Goal: Task Accomplishment & Management: Complete application form

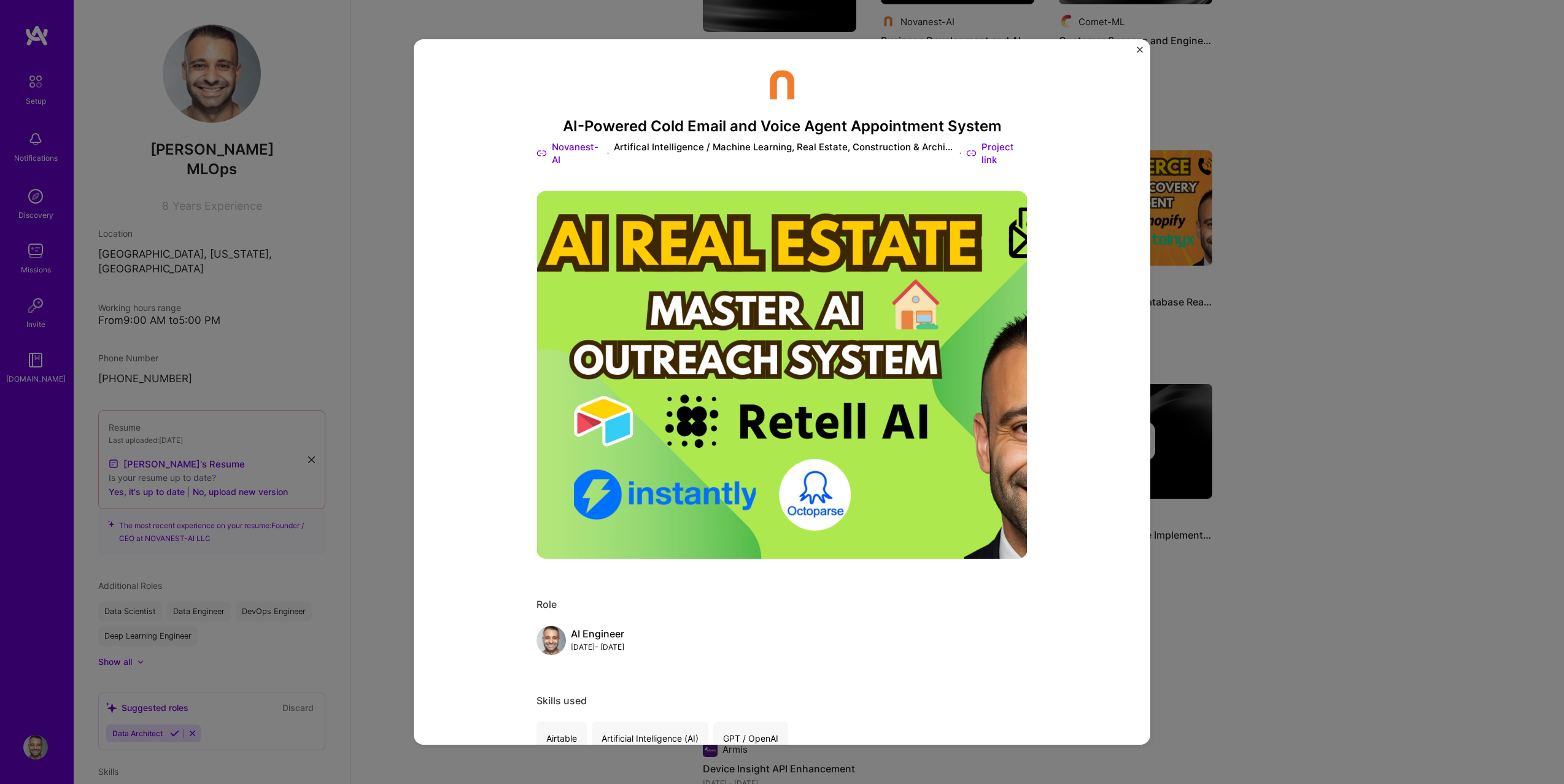
scroll to position [867, 0]
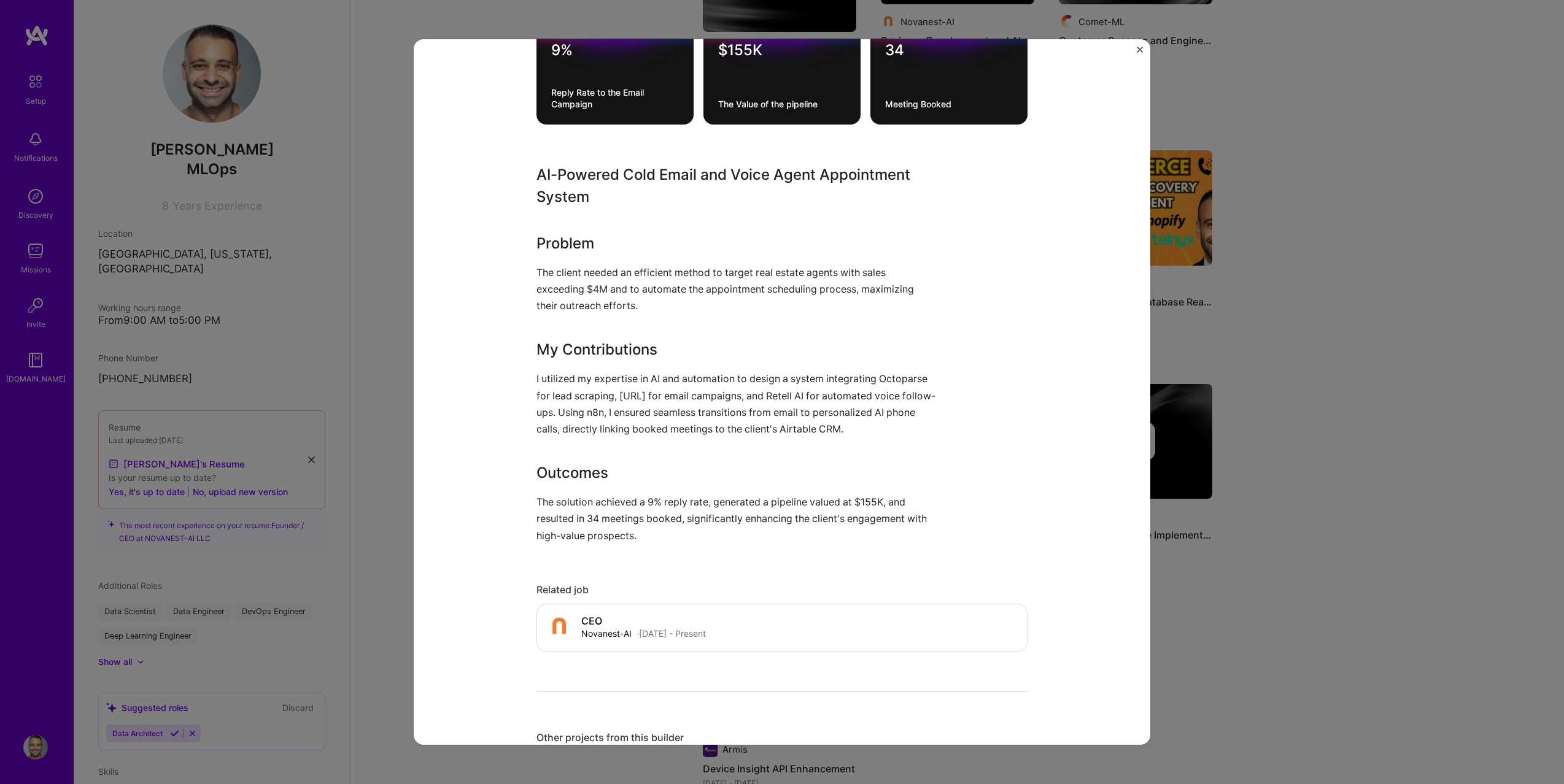
click at [377, 261] on div "AI-Powered Cold Email and Voice Agent Appointment System Novanest-AI Artifical …" at bounding box center [782, 392] width 1564 height 784
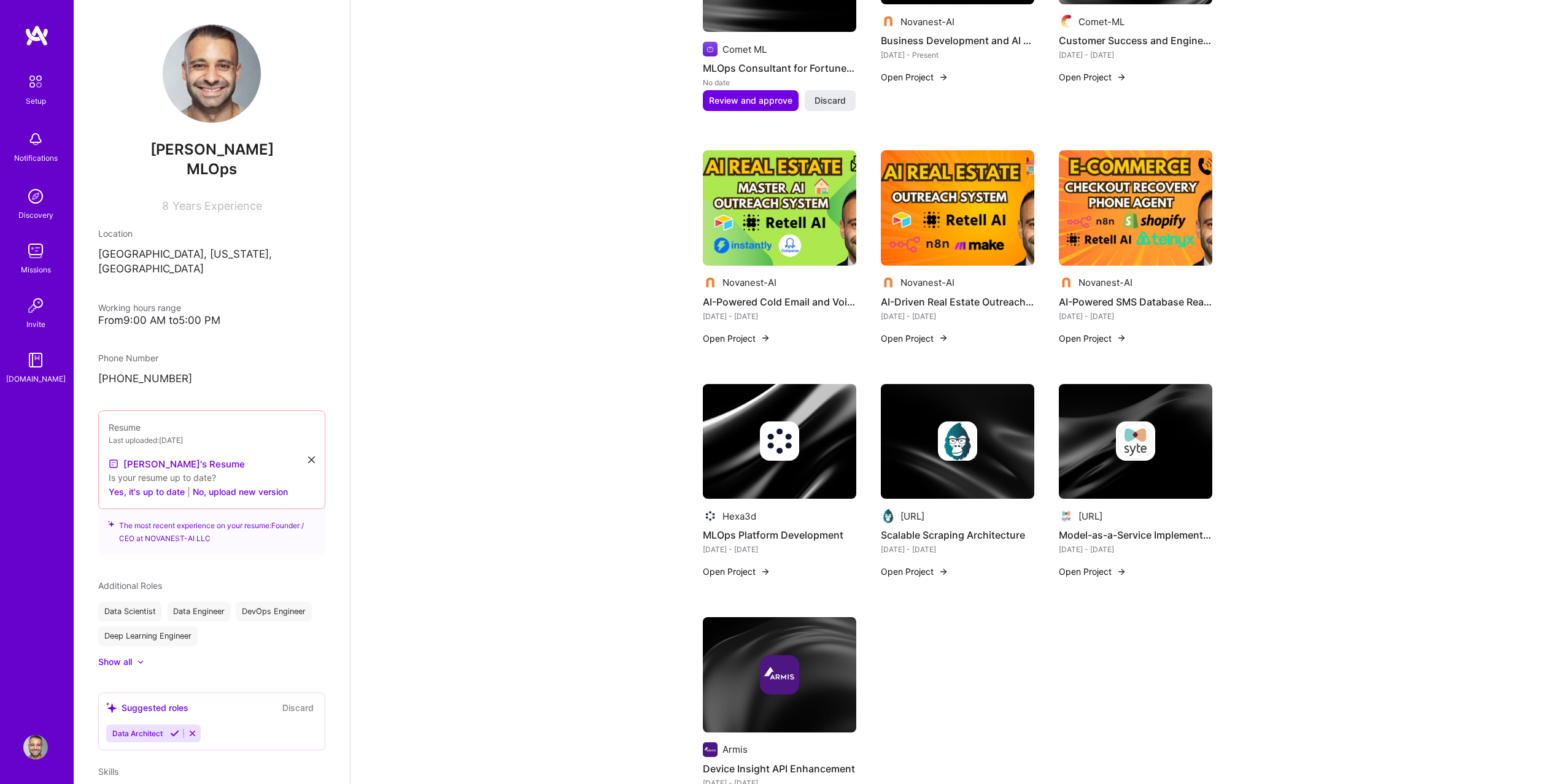
click at [50, 246] on link "Missions" at bounding box center [36, 257] width 76 height 37
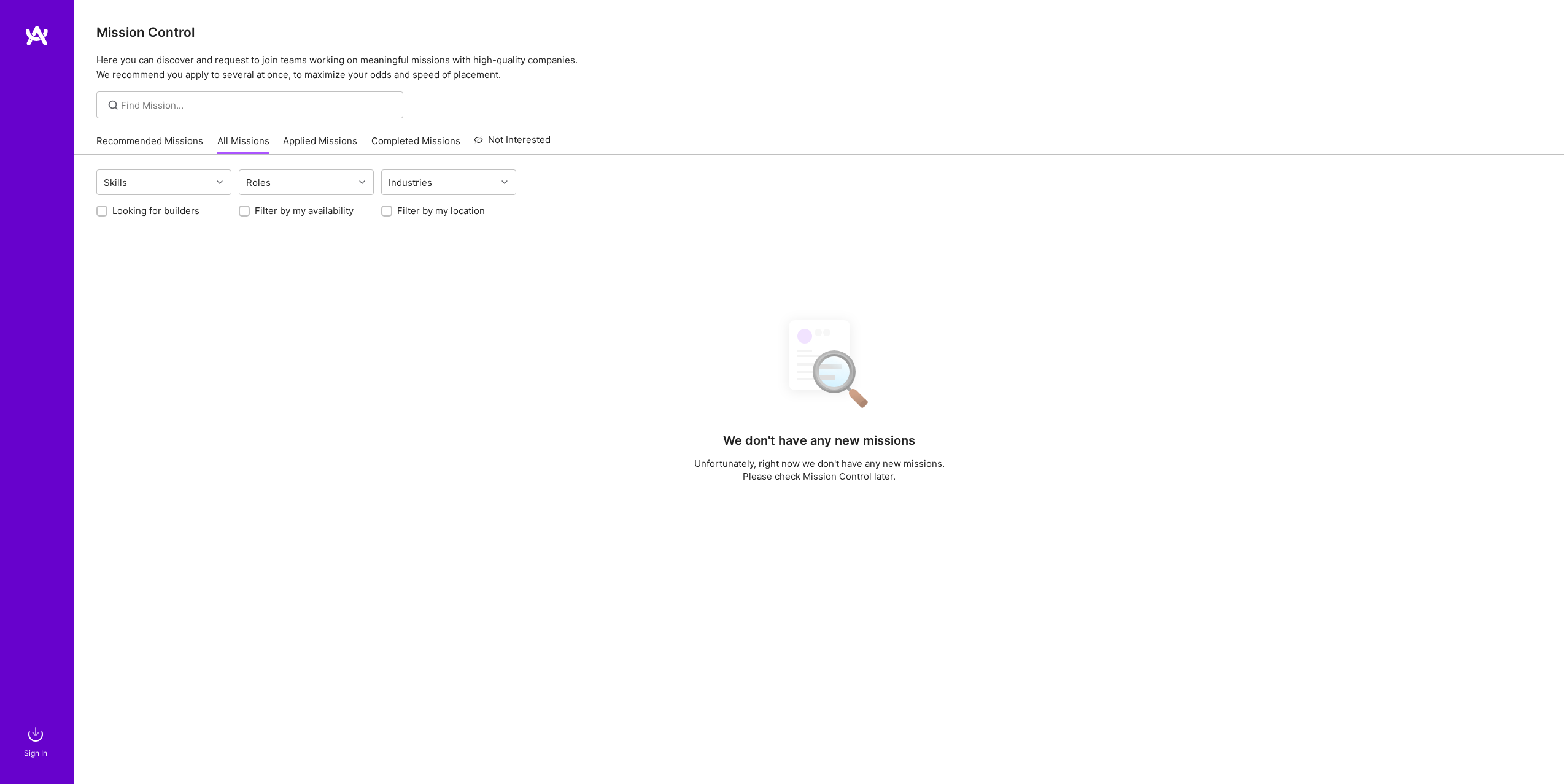
click at [176, 143] on link "Recommended Missions" at bounding box center [149, 144] width 107 height 20
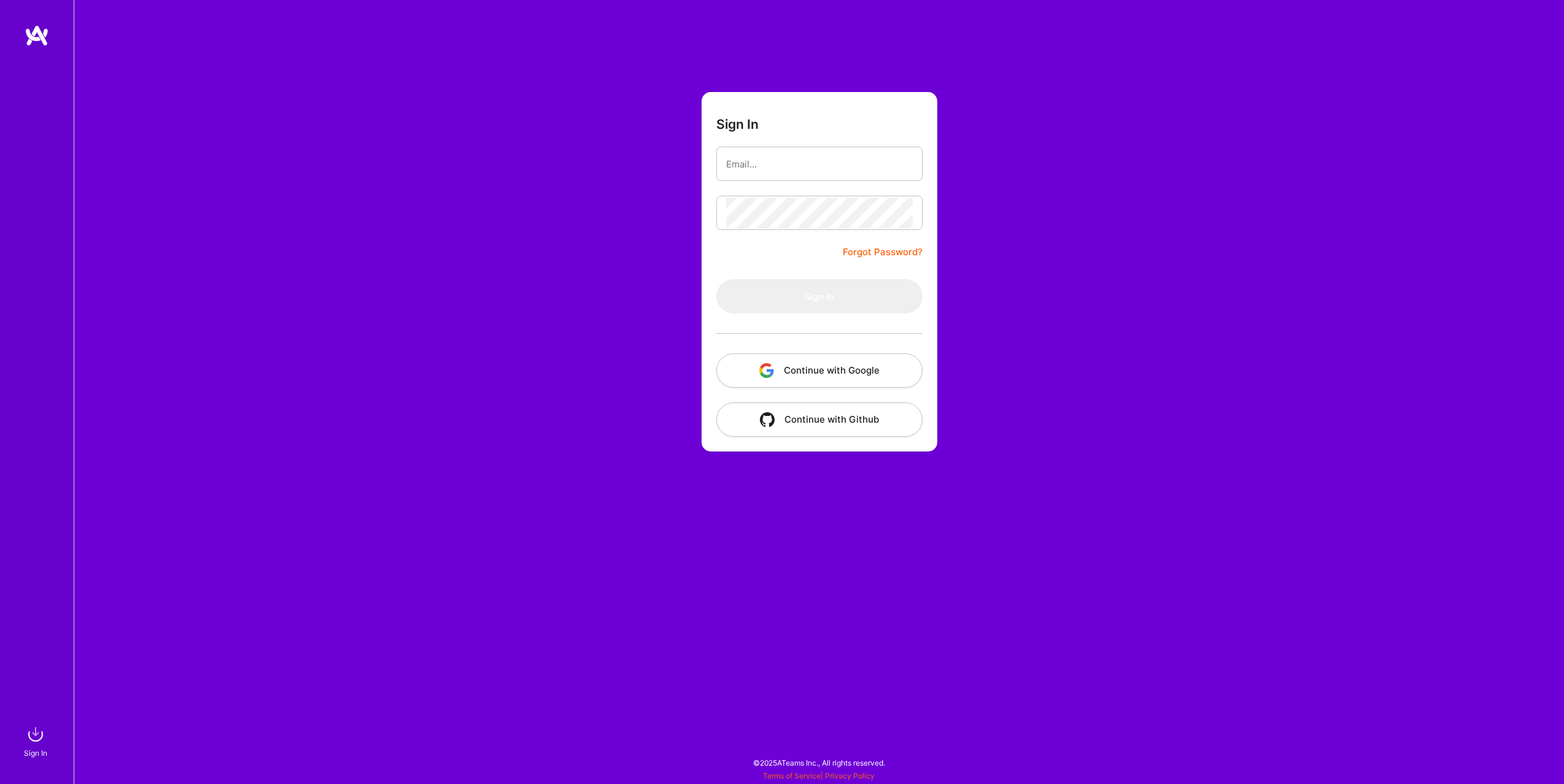
click at [846, 359] on button "Continue with Google" at bounding box center [820, 370] width 207 height 34
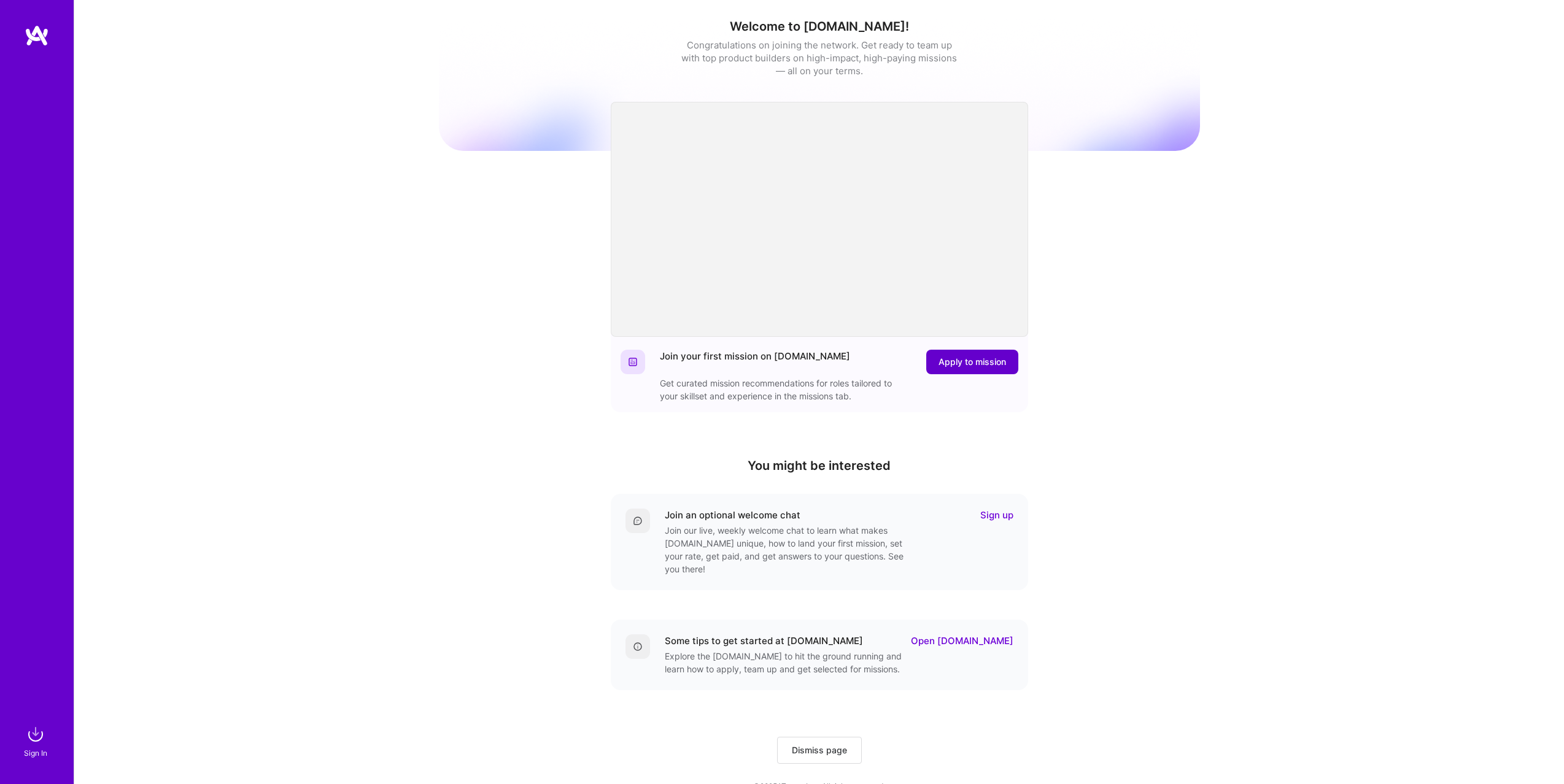
click at [958, 369] on button "Apply to mission" at bounding box center [972, 362] width 92 height 25
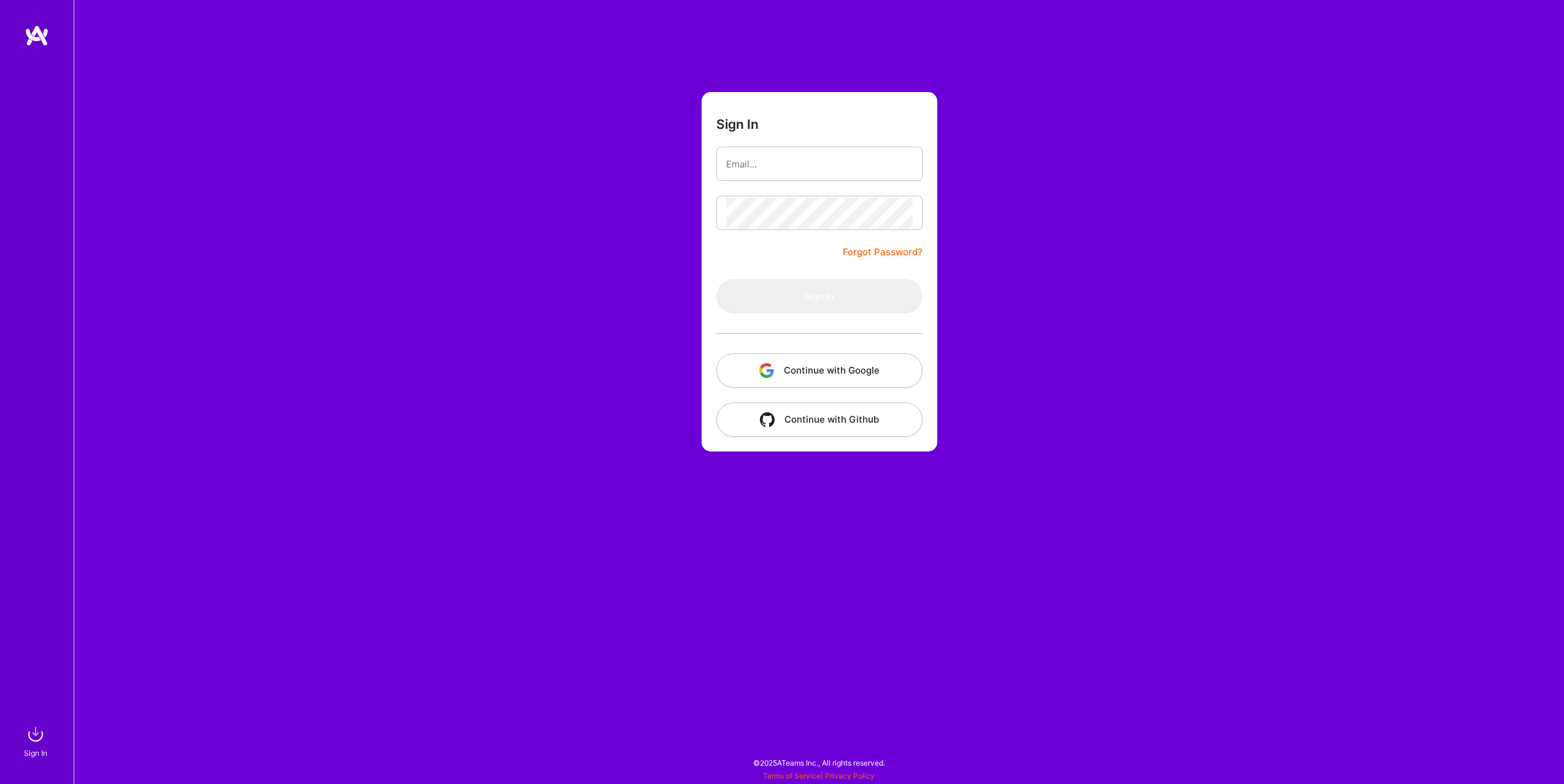
click at [816, 382] on button "Continue with Google" at bounding box center [820, 370] width 207 height 34
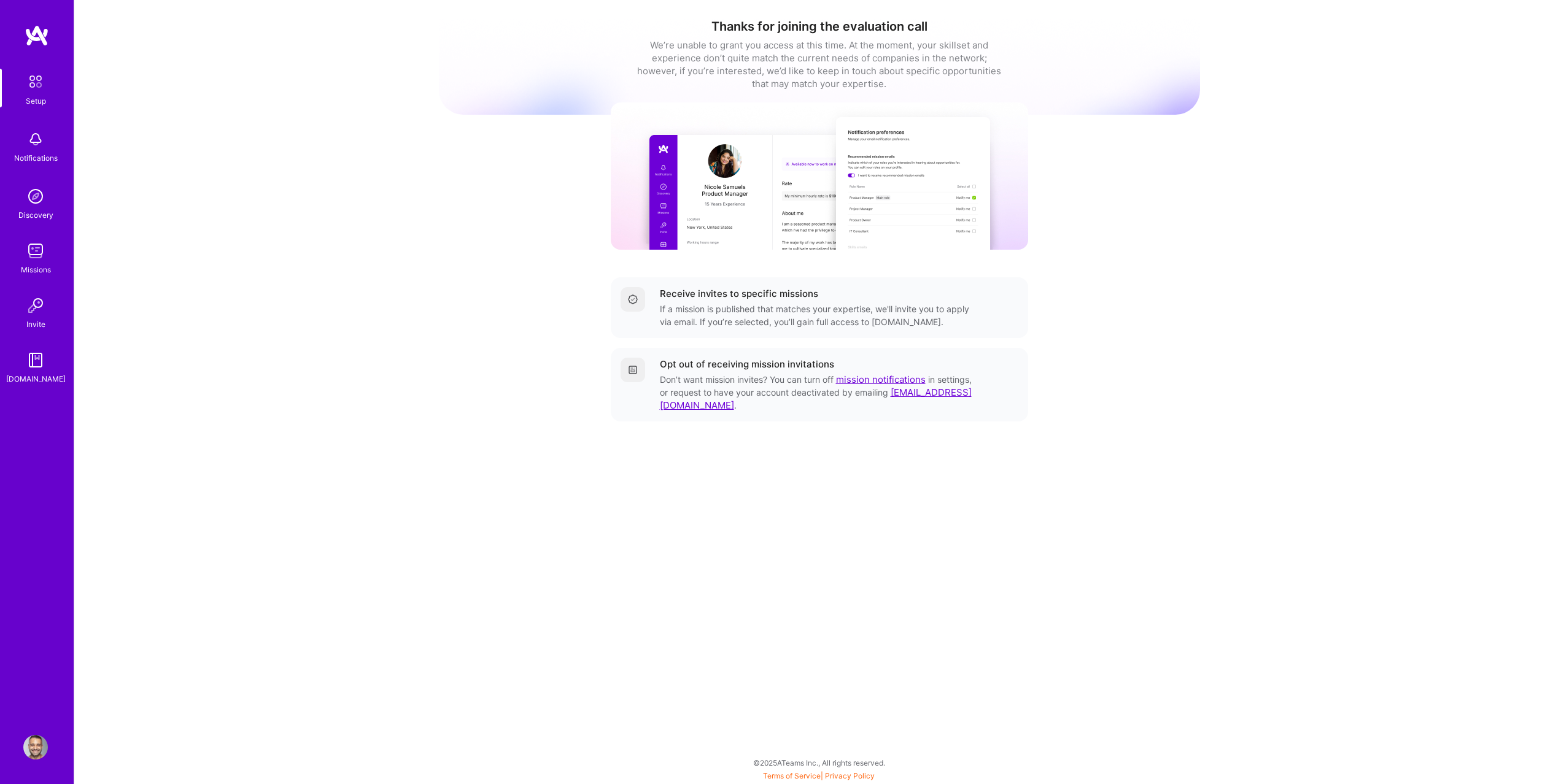
click at [43, 263] on div "Missions" at bounding box center [36, 270] width 30 height 13
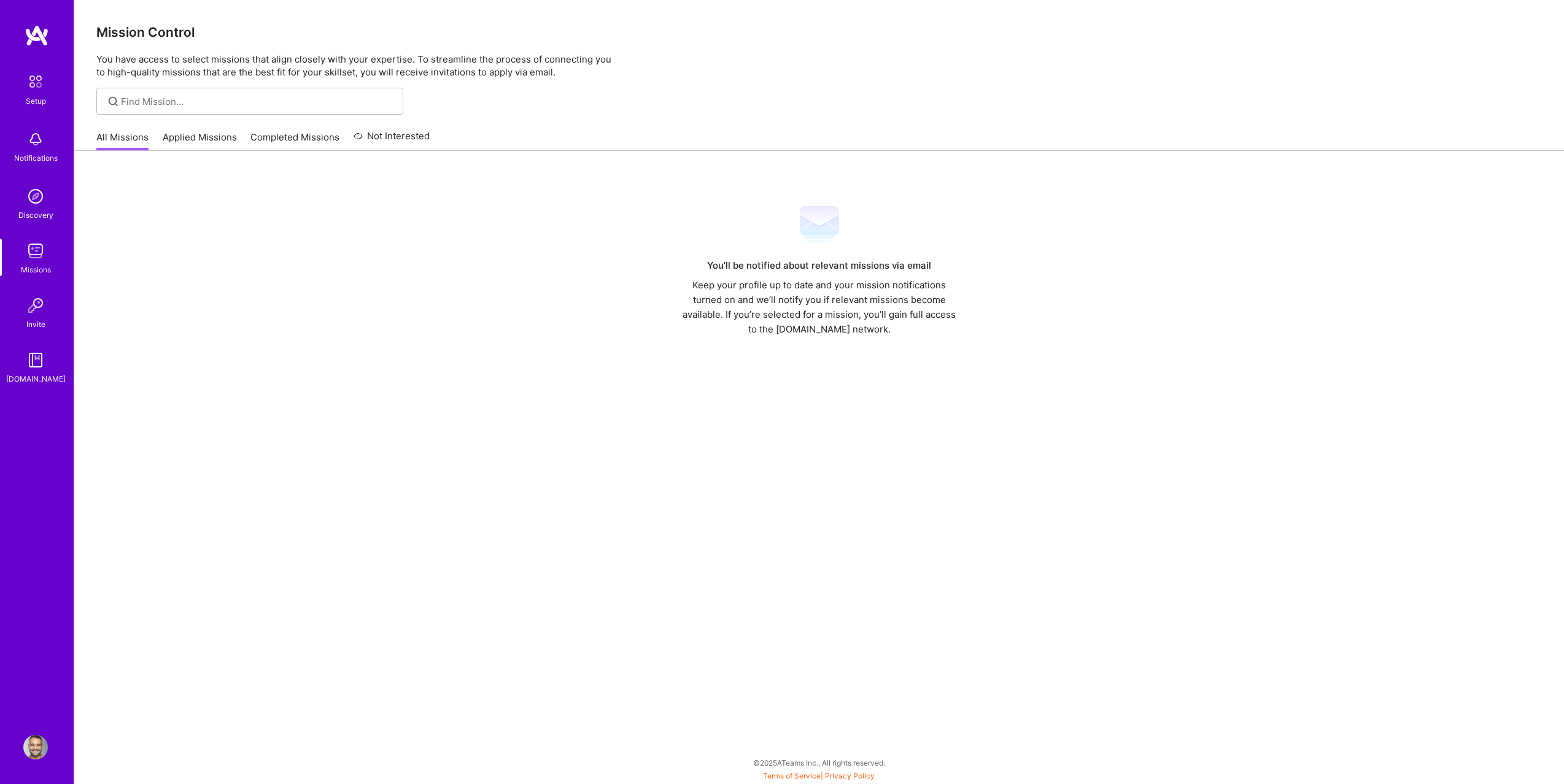
click at [218, 139] on link "Applied Missions" at bounding box center [199, 141] width 74 height 20
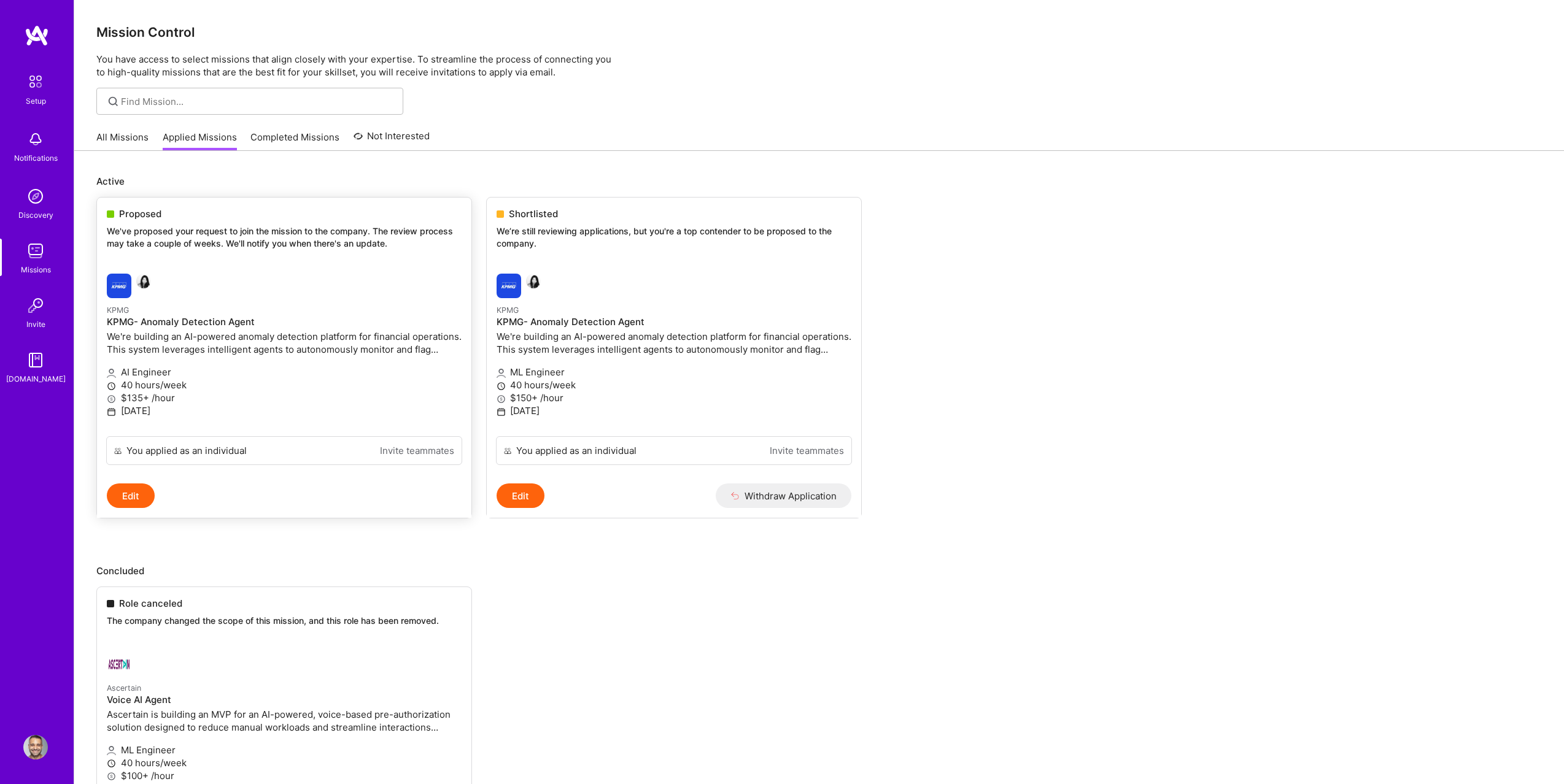
click at [234, 343] on p "We're building an AI-powered anomaly detection platform for financial operation…" at bounding box center [284, 343] width 355 height 26
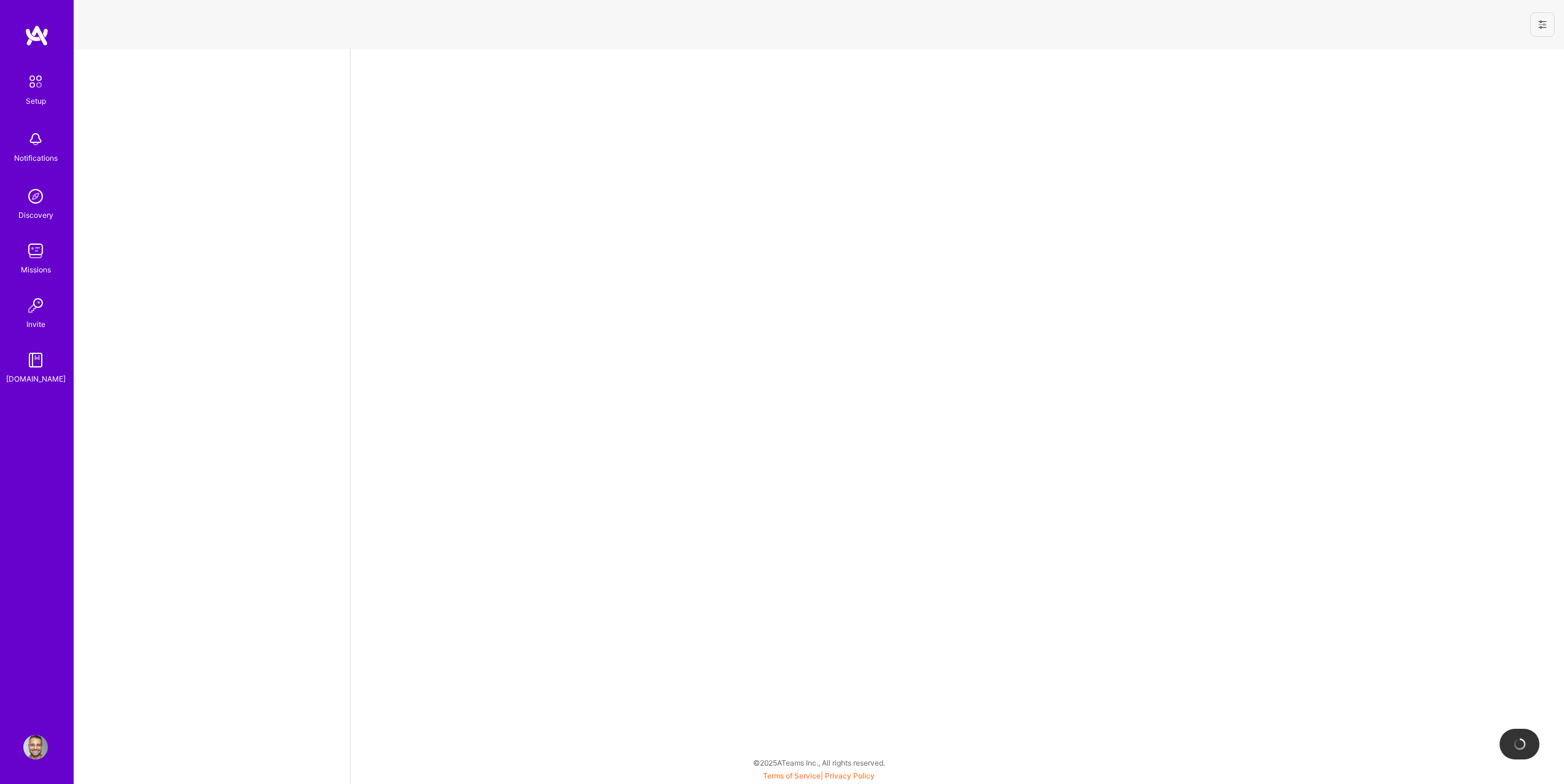
select select "US"
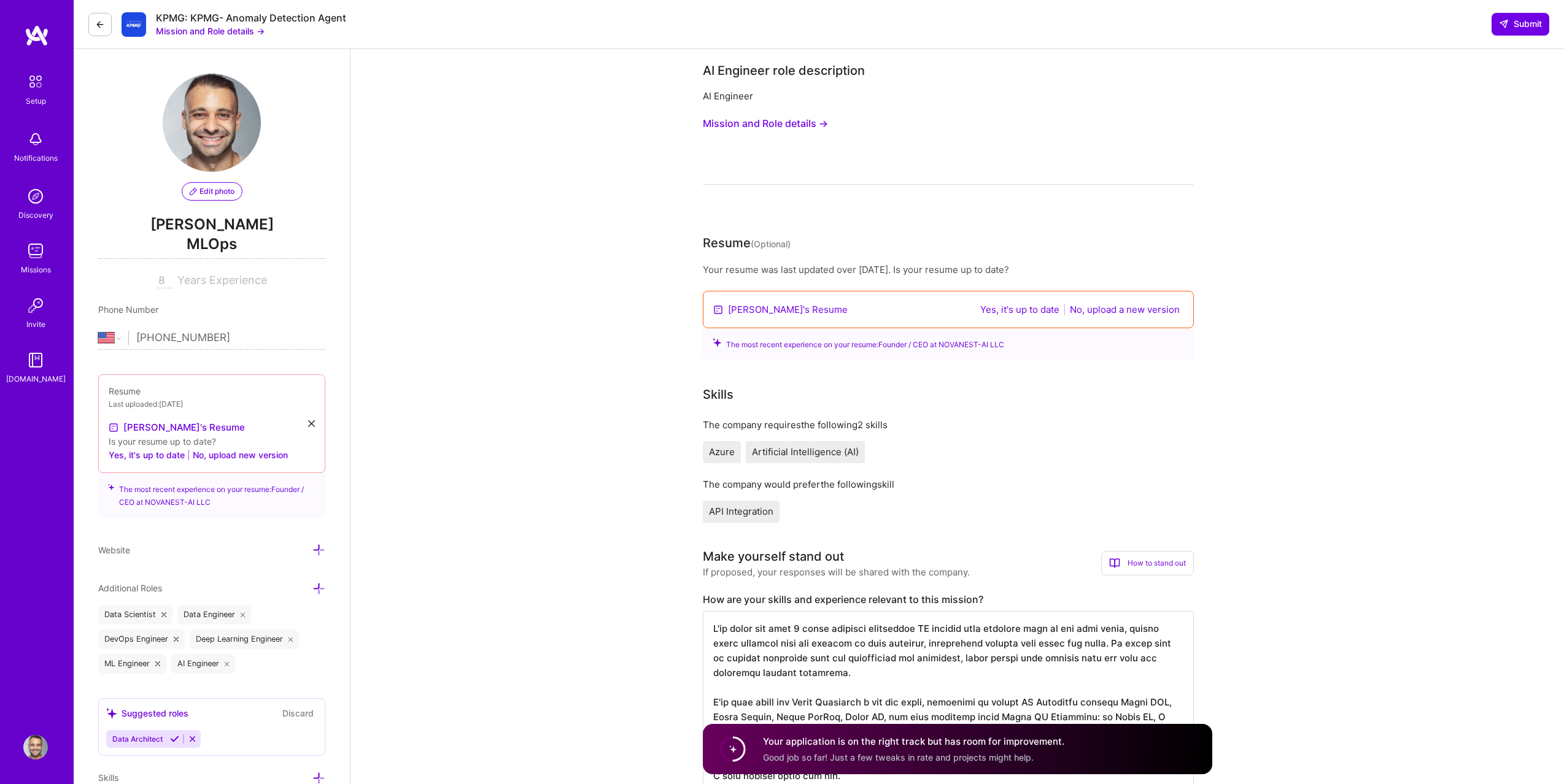
click at [105, 32] on button at bounding box center [100, 25] width 23 height 23
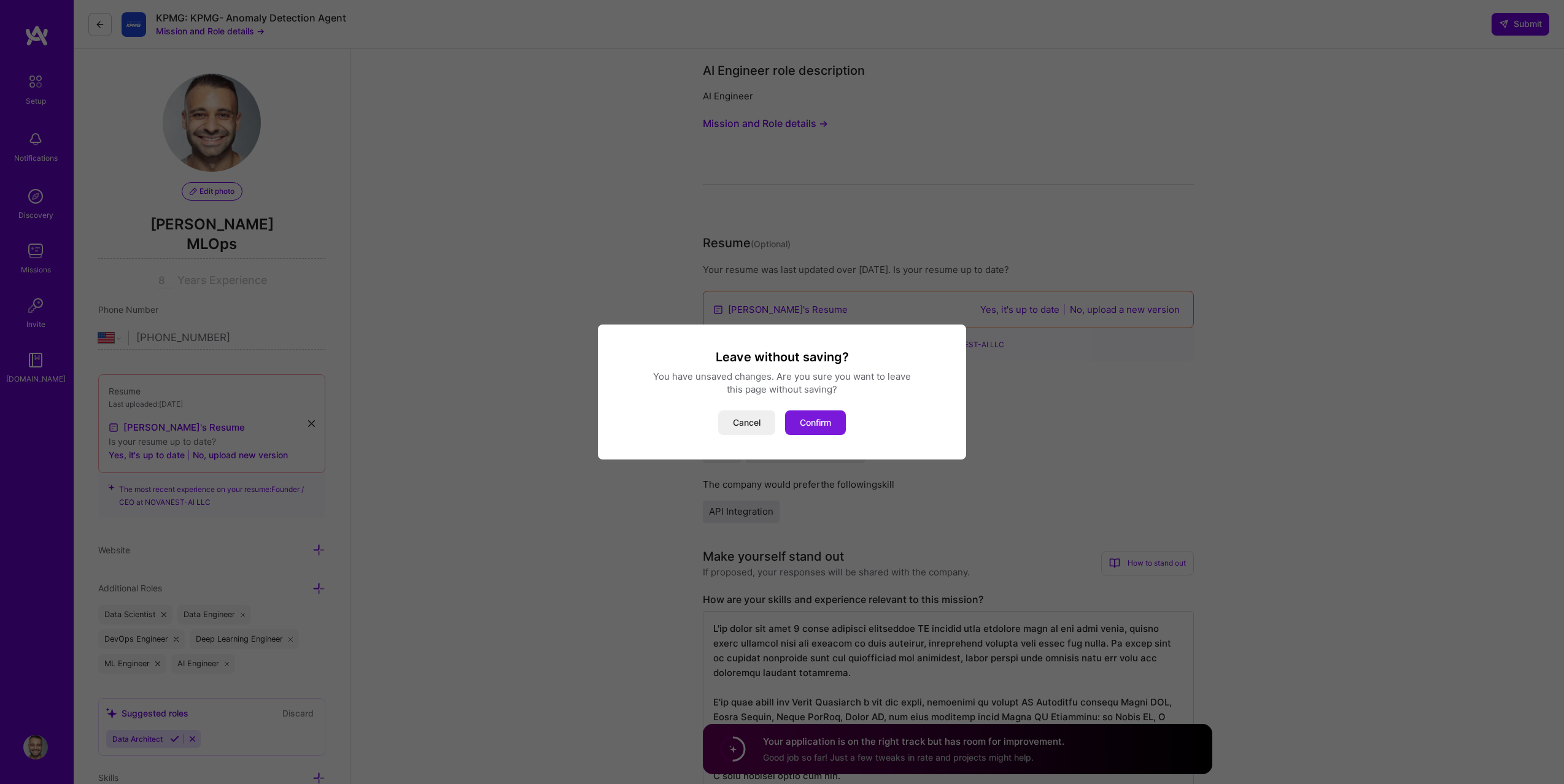
click at [820, 417] on button "Confirm" at bounding box center [815, 423] width 61 height 25
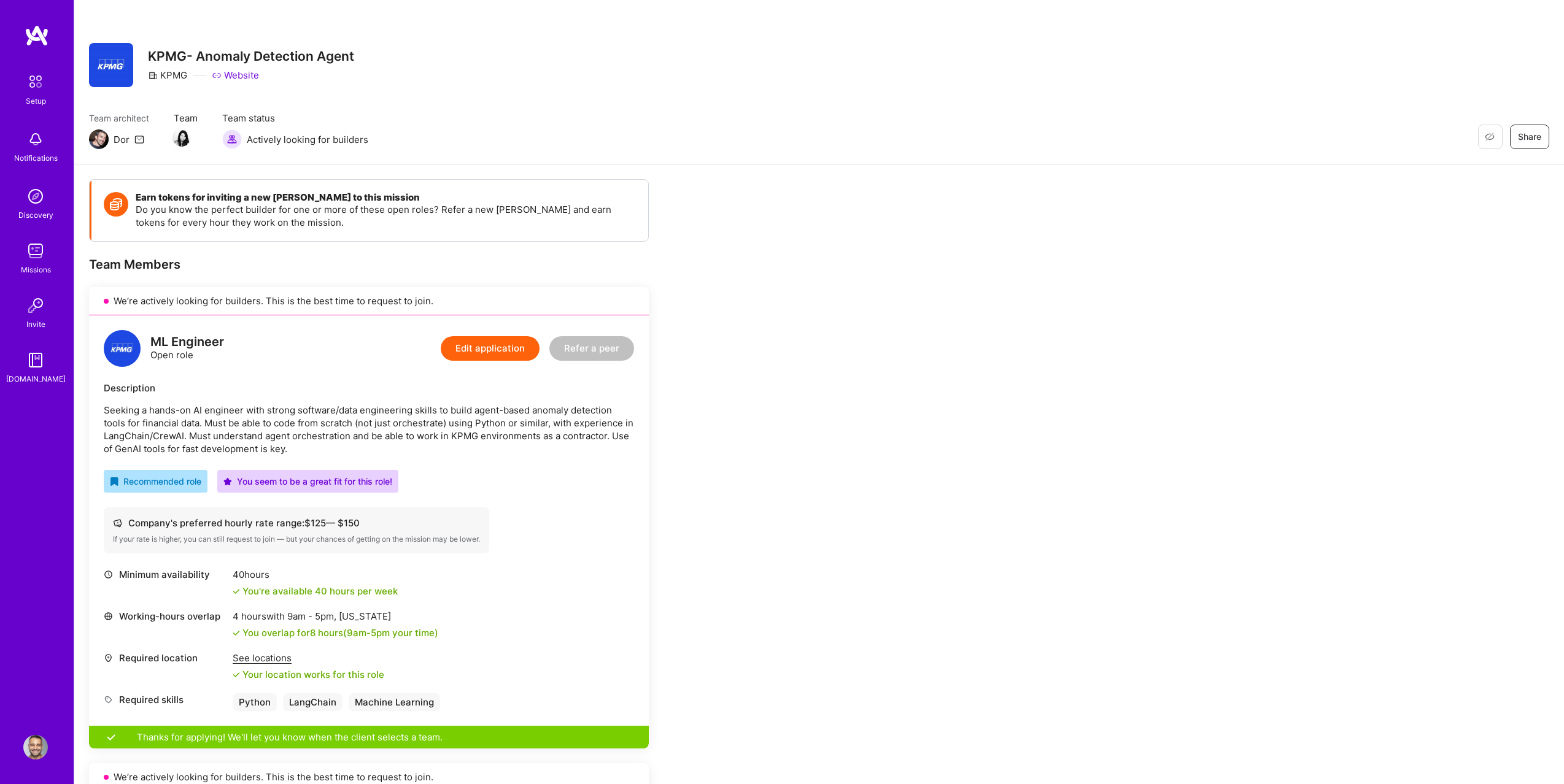
click at [46, 253] on img at bounding box center [36, 251] width 25 height 25
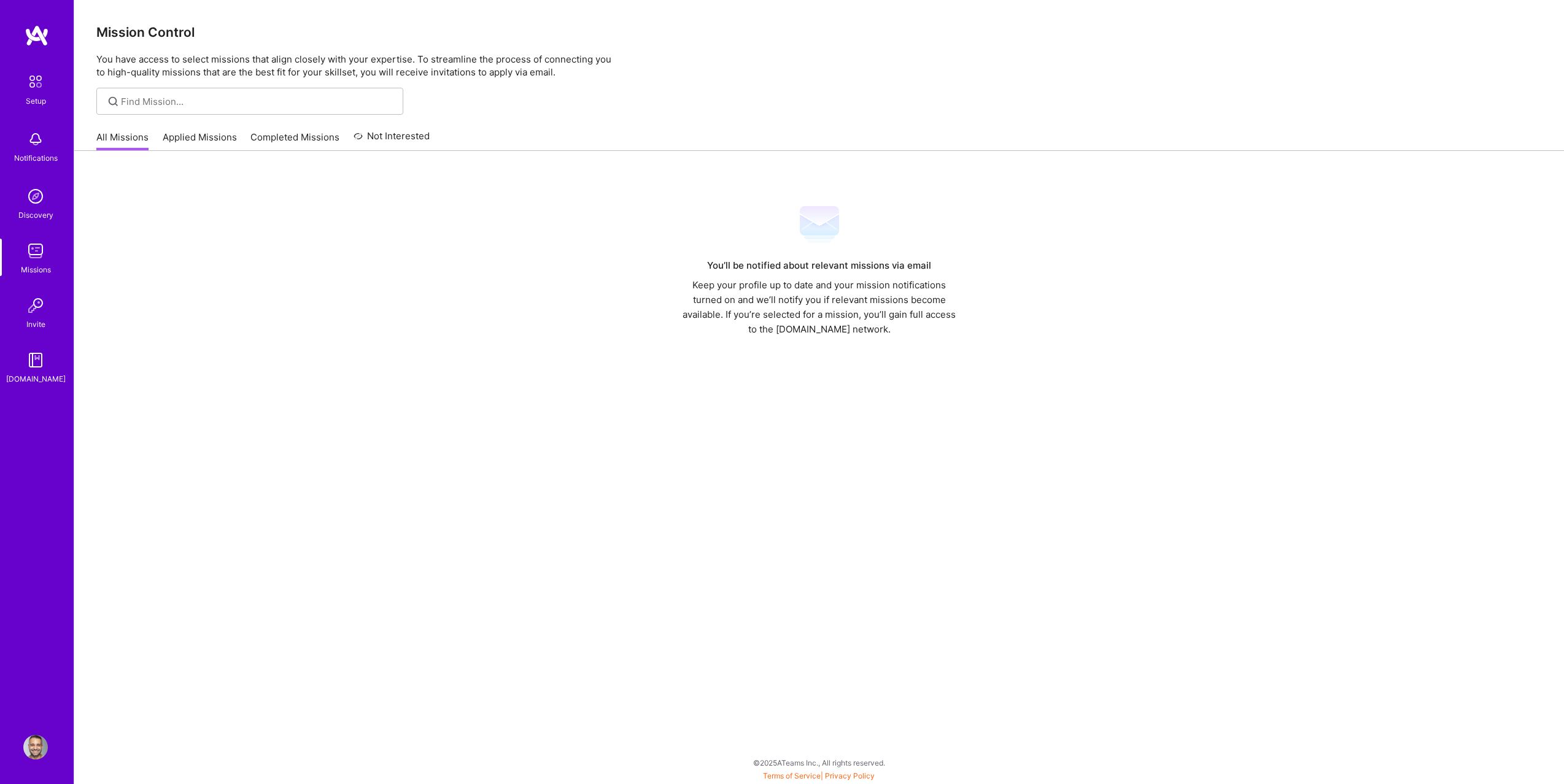
click at [213, 143] on link "Applied Missions" at bounding box center [199, 141] width 74 height 20
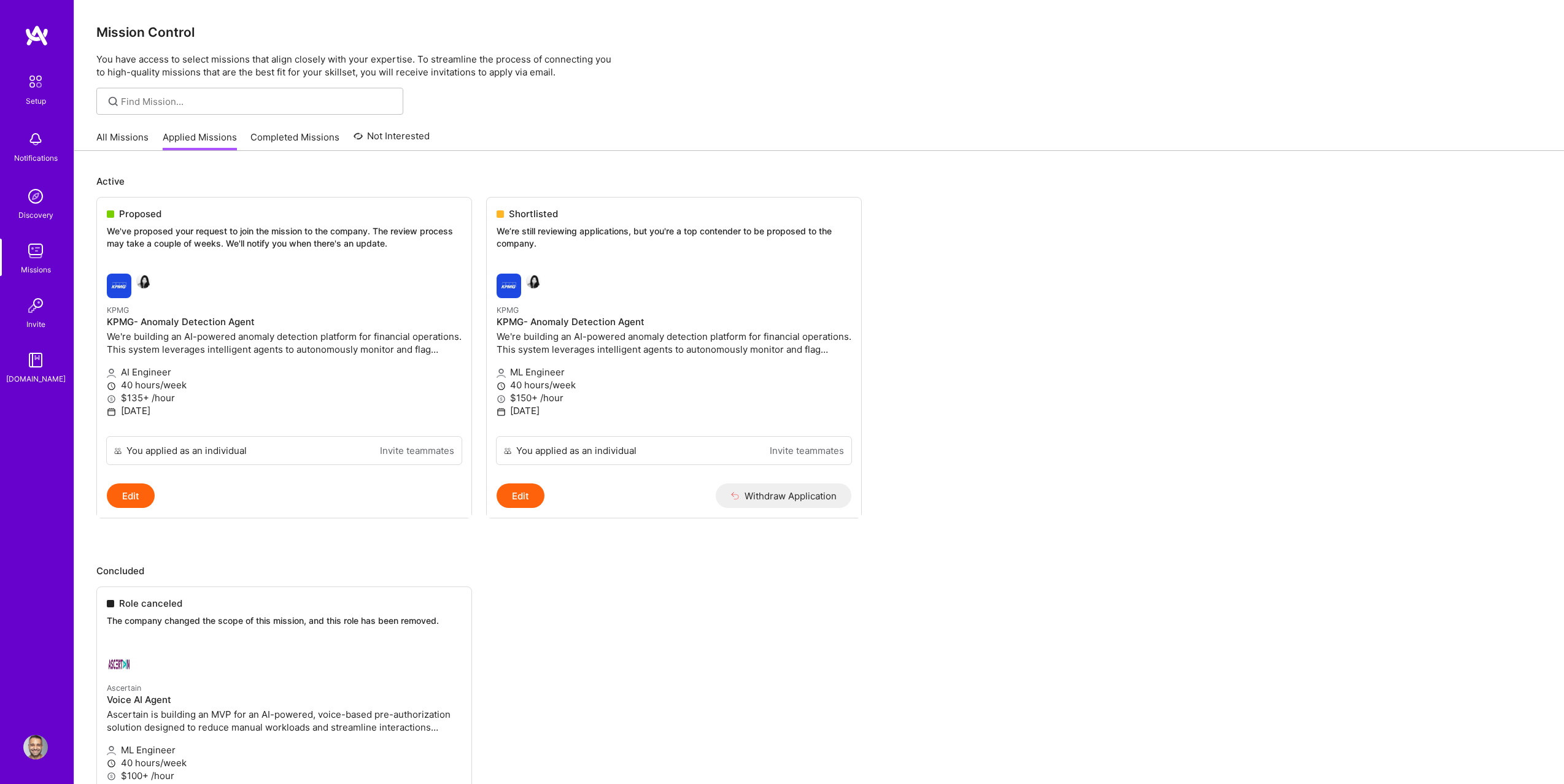
click at [30, 269] on div "Missions" at bounding box center [36, 270] width 30 height 13
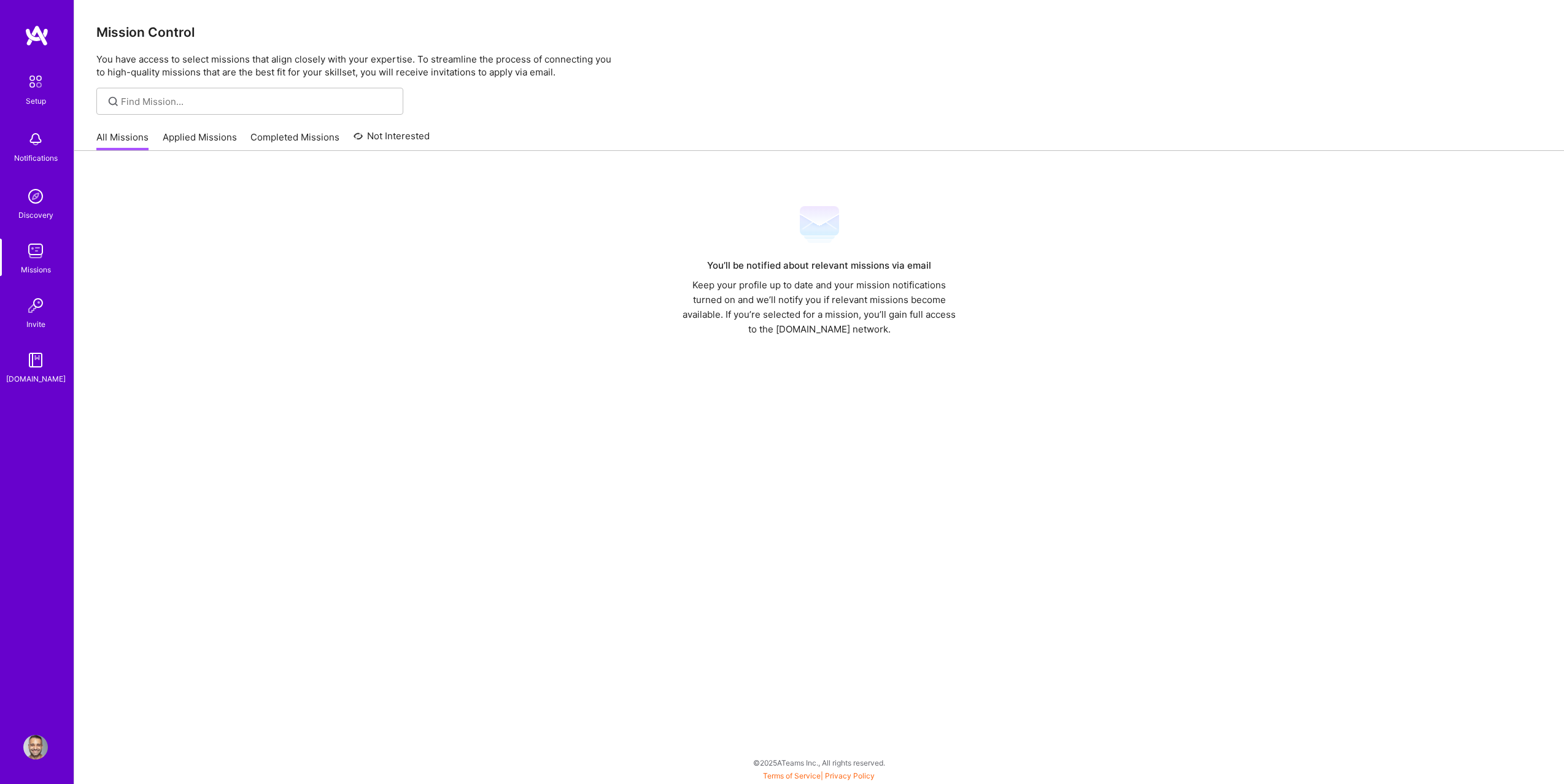
click at [34, 132] on img at bounding box center [36, 139] width 25 height 25
click at [32, 87] on img at bounding box center [36, 82] width 26 height 26
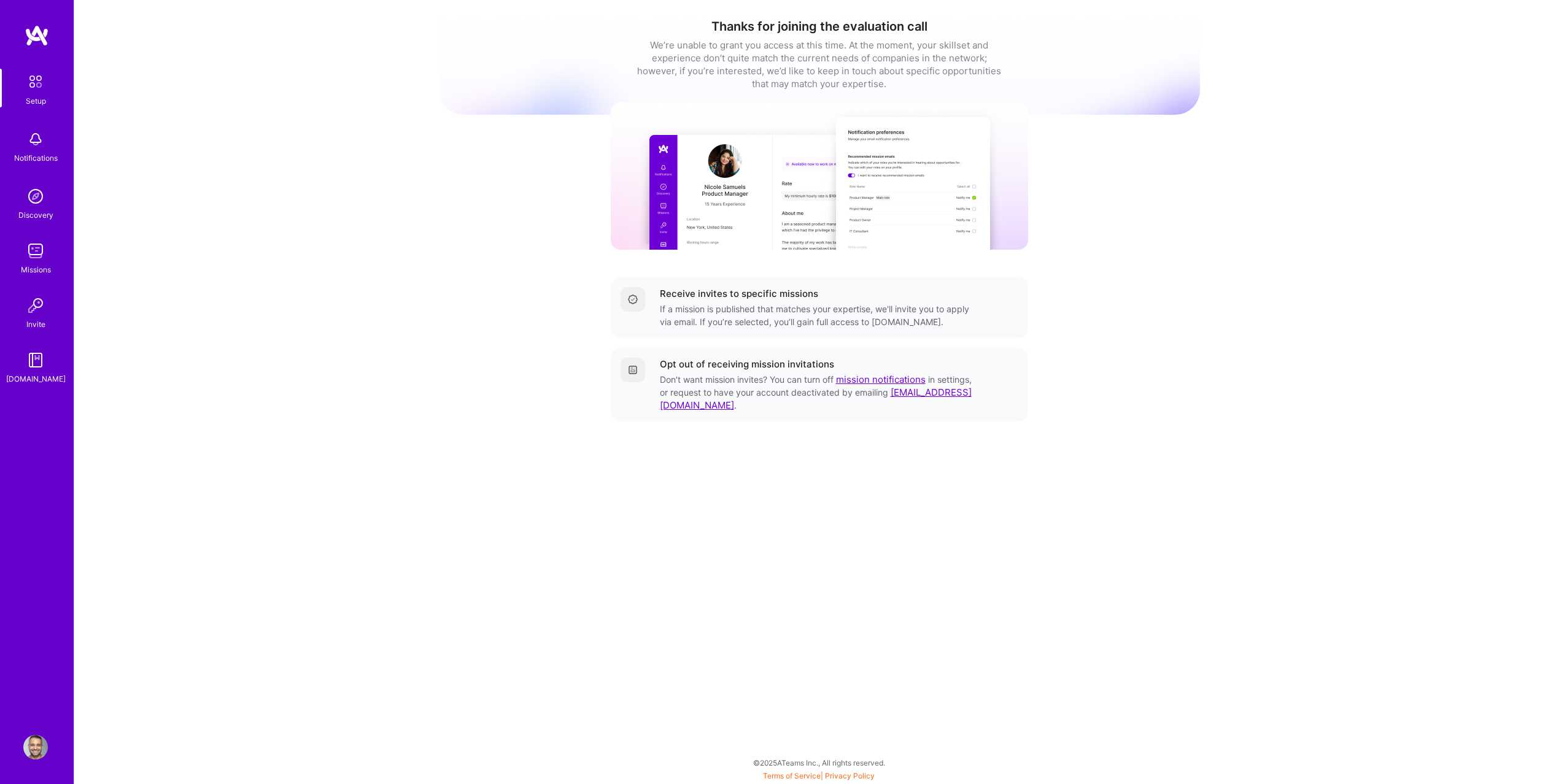
click at [32, 87] on img at bounding box center [36, 82] width 26 height 26
click at [44, 196] on img at bounding box center [36, 196] width 25 height 25
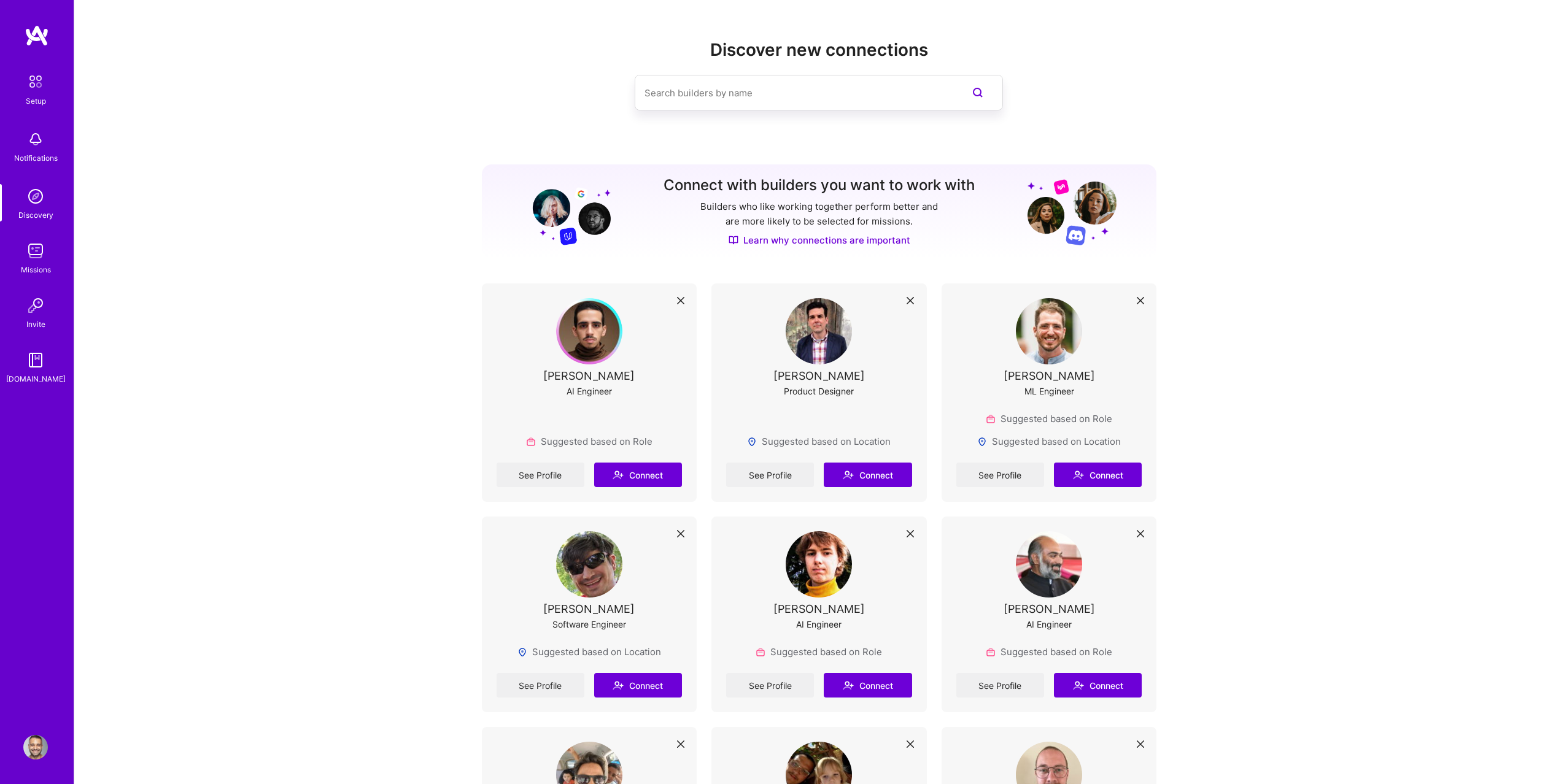
click at [43, 168] on div "Setup Notifications Discovery Missions Invite [DOMAIN_NAME]" at bounding box center [37, 227] width 74 height 317
click at [43, 157] on div "Notifications" at bounding box center [36, 158] width 44 height 13
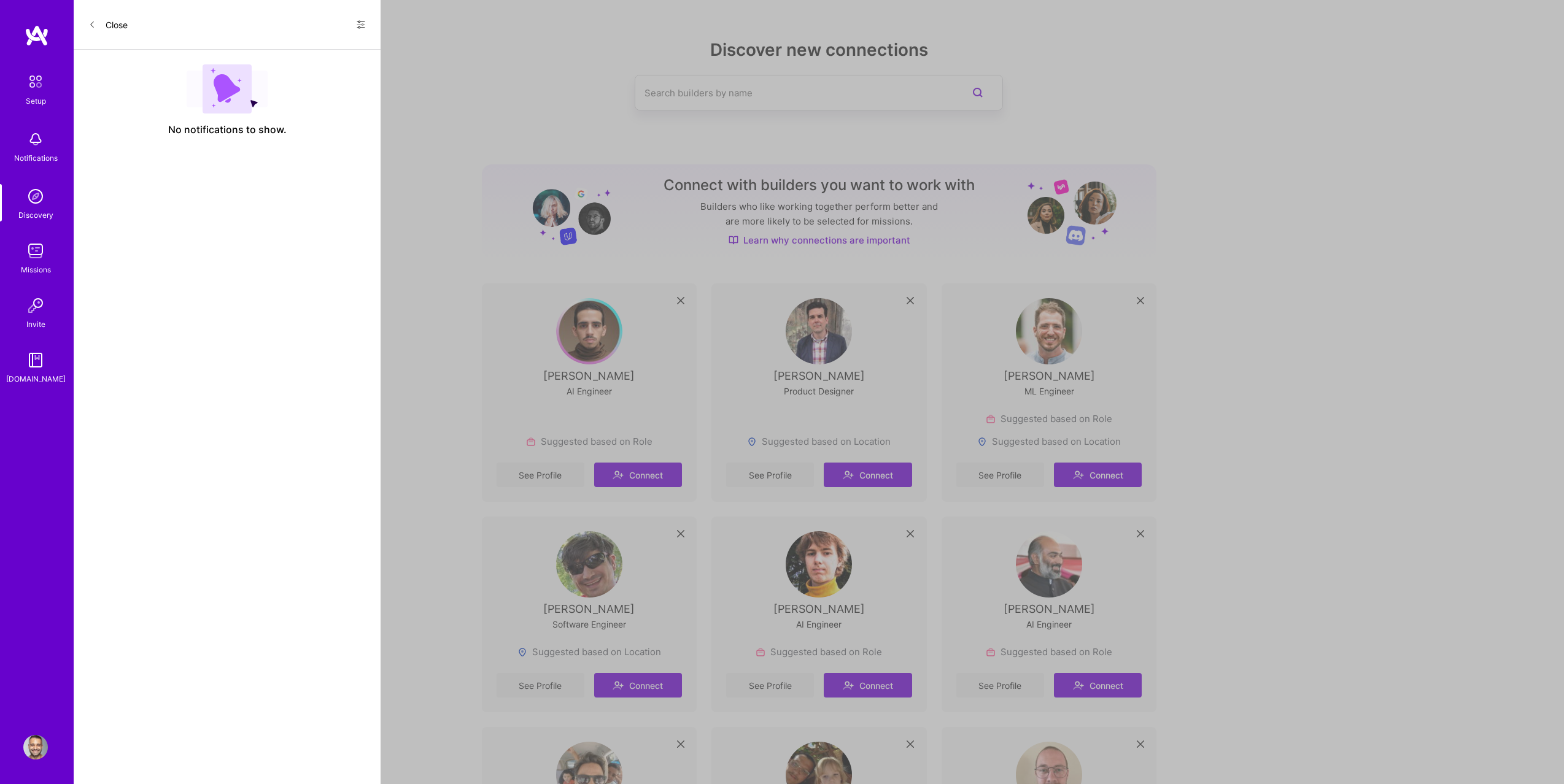
click at [37, 201] on img at bounding box center [36, 196] width 25 height 25
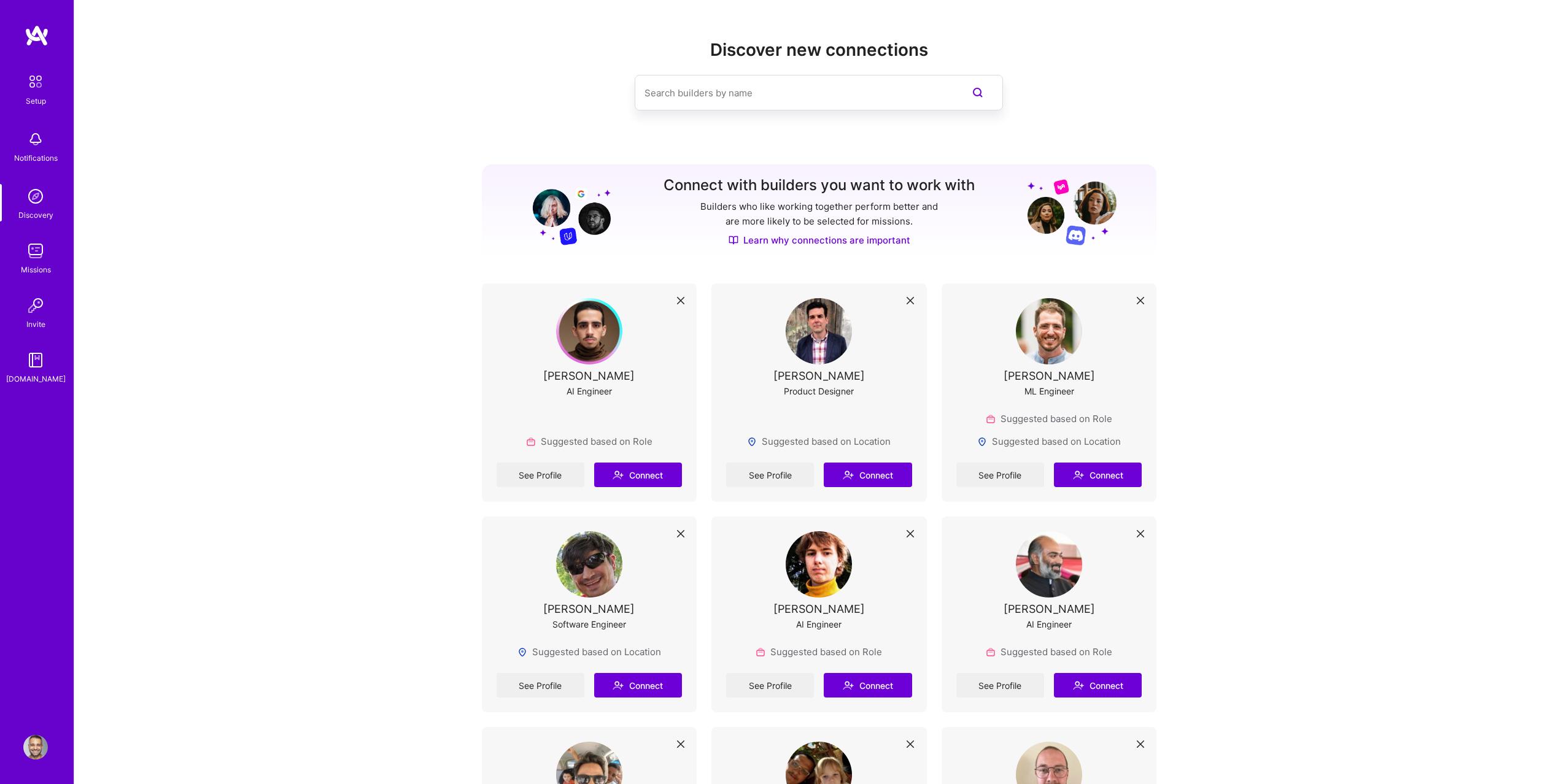
click at [43, 252] on img at bounding box center [36, 251] width 25 height 25
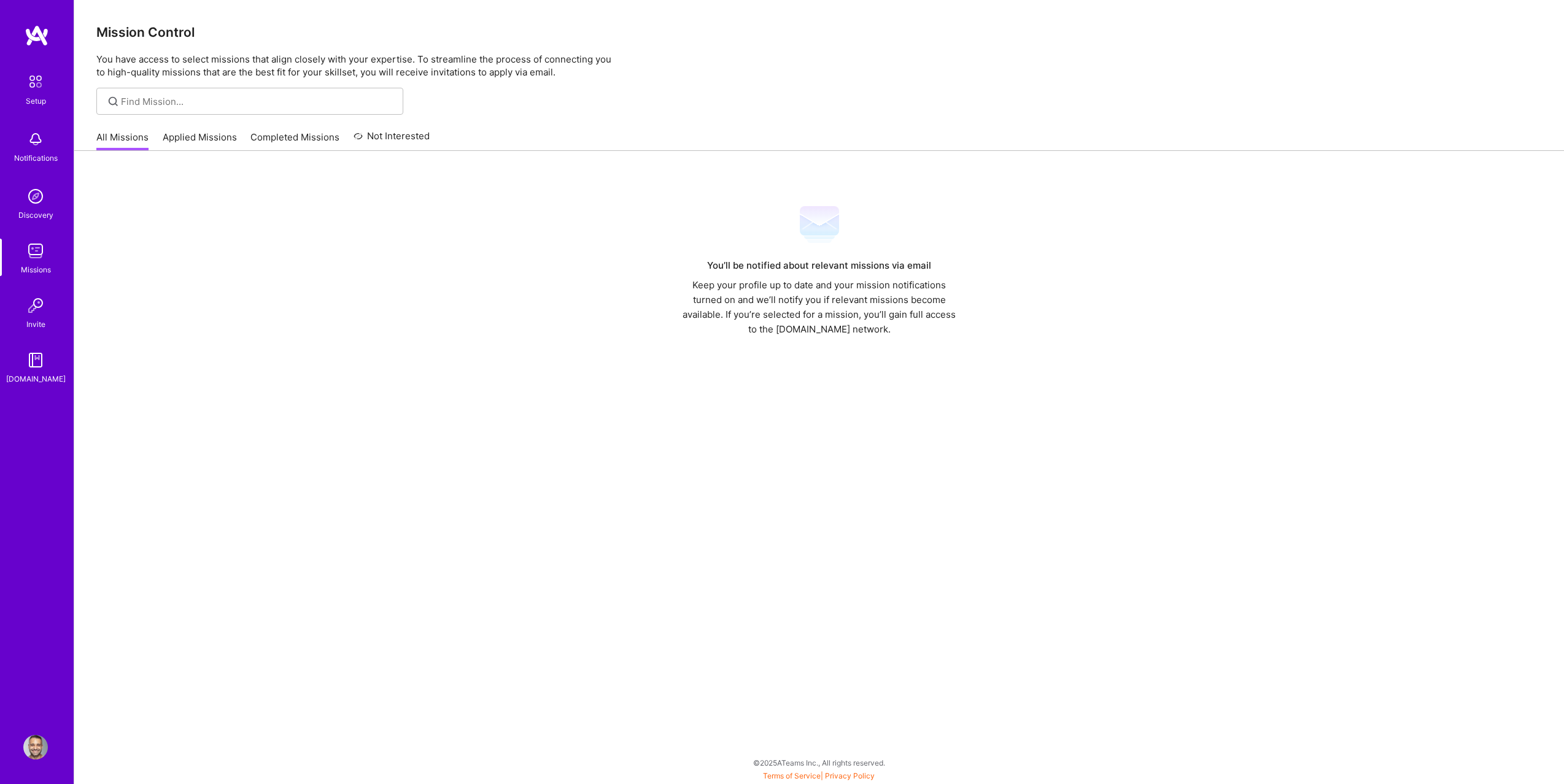
click at [212, 140] on link "Applied Missions" at bounding box center [199, 141] width 74 height 20
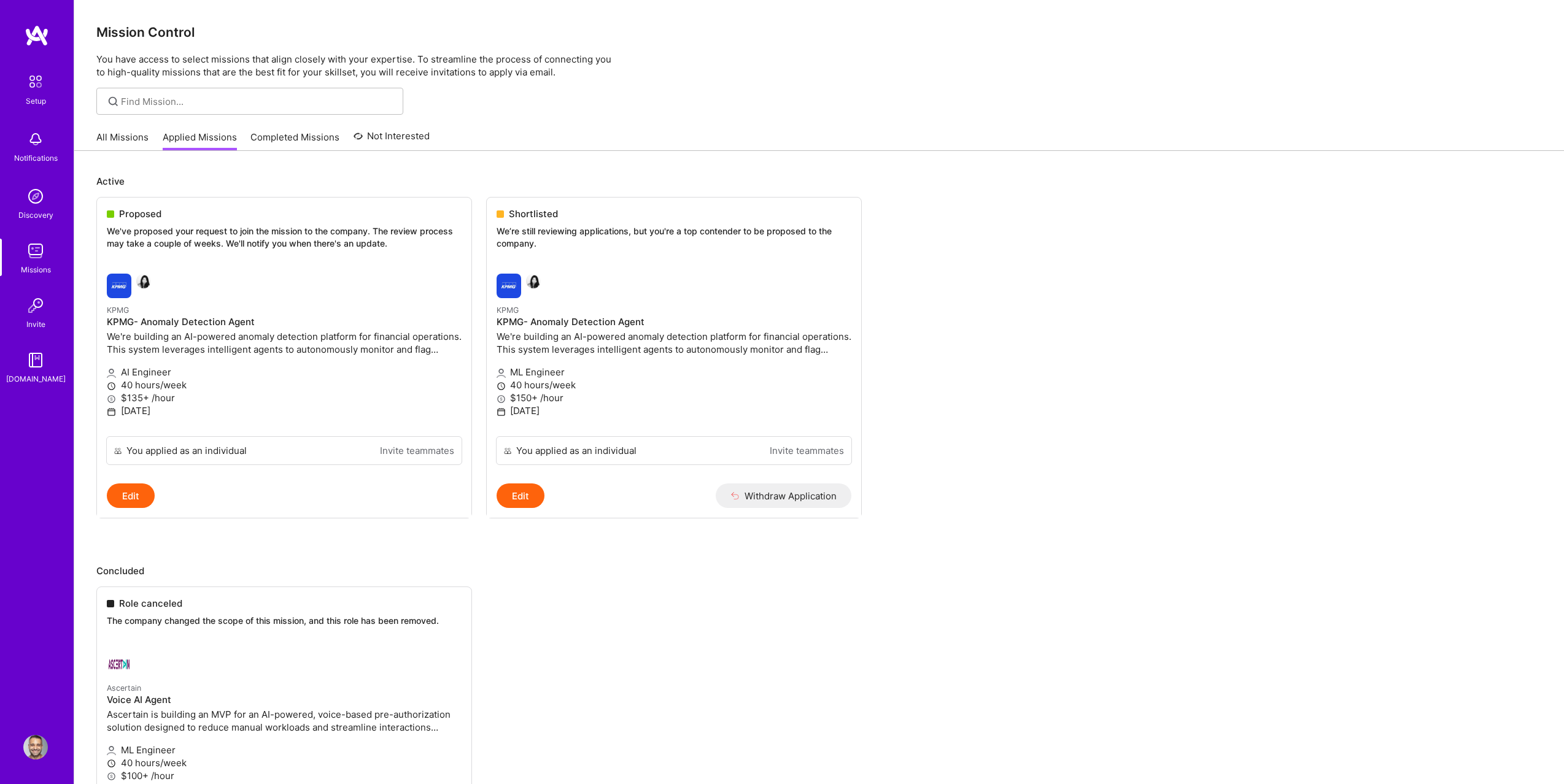
click at [22, 372] on div "[DOMAIN_NAME]" at bounding box center [36, 379] width 59 height 13
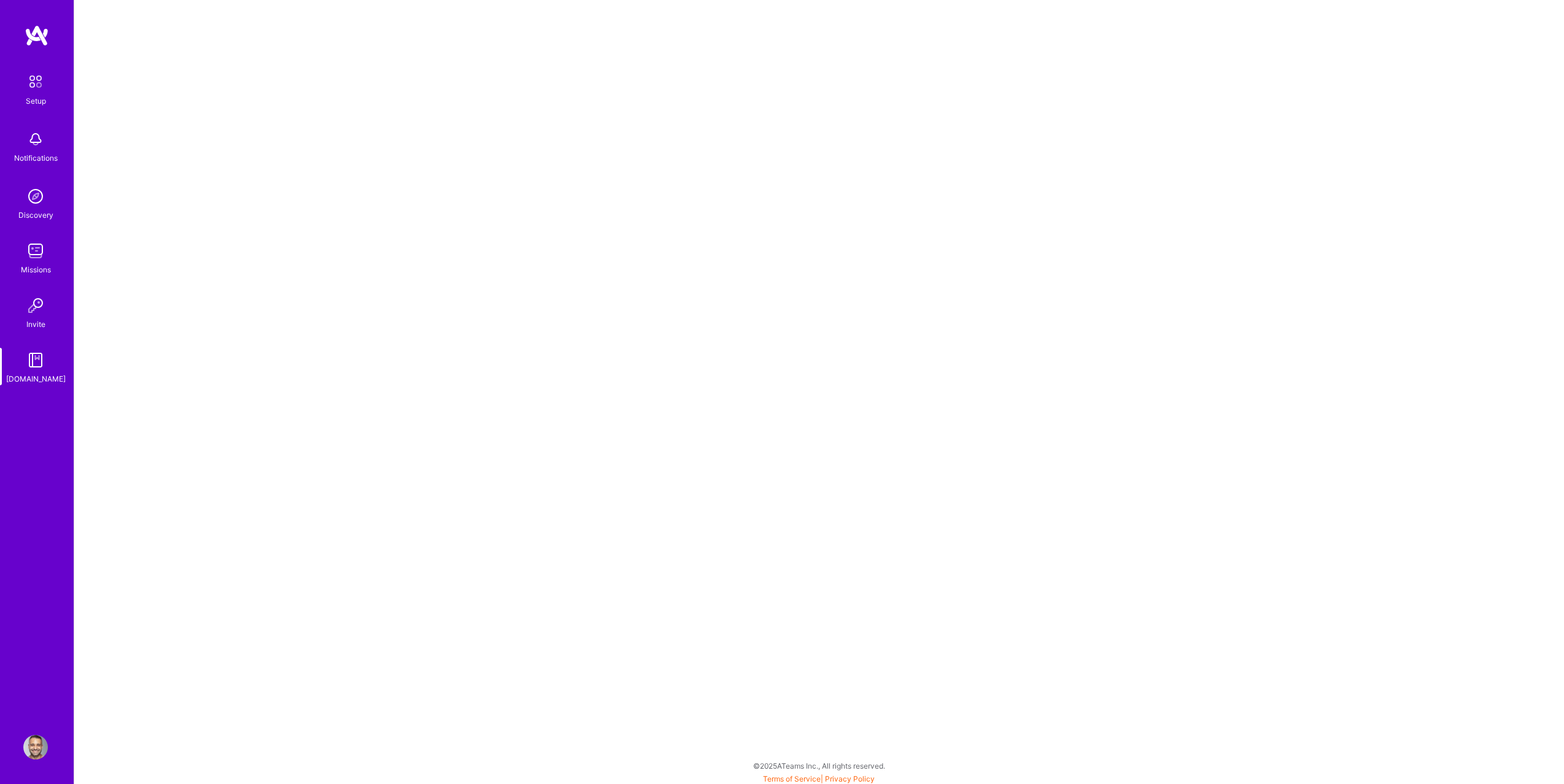
click at [43, 105] on div "Setup" at bounding box center [36, 101] width 20 height 13
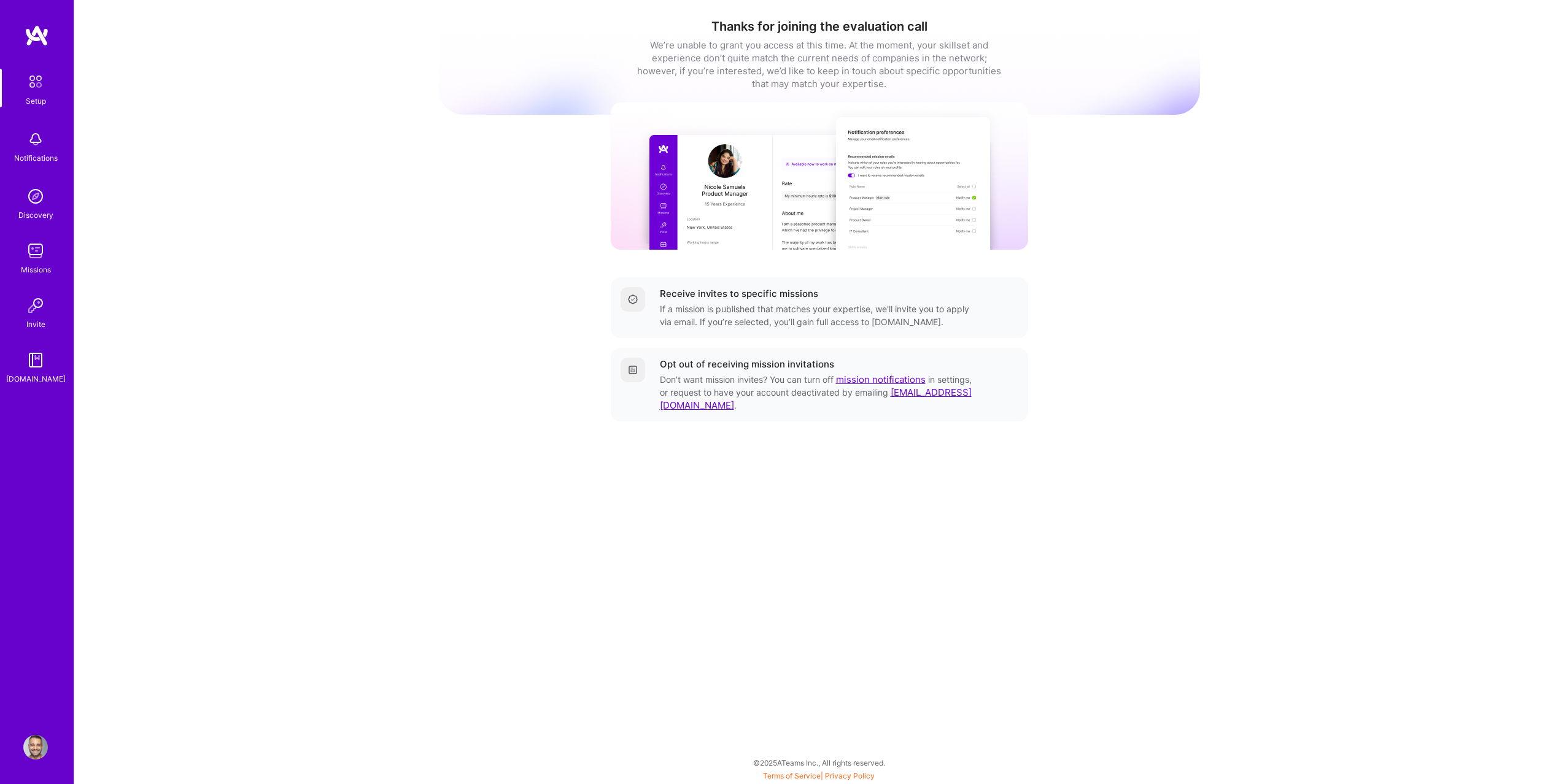
click at [39, 145] on img at bounding box center [36, 139] width 25 height 25
click at [31, 203] on img at bounding box center [36, 196] width 25 height 25
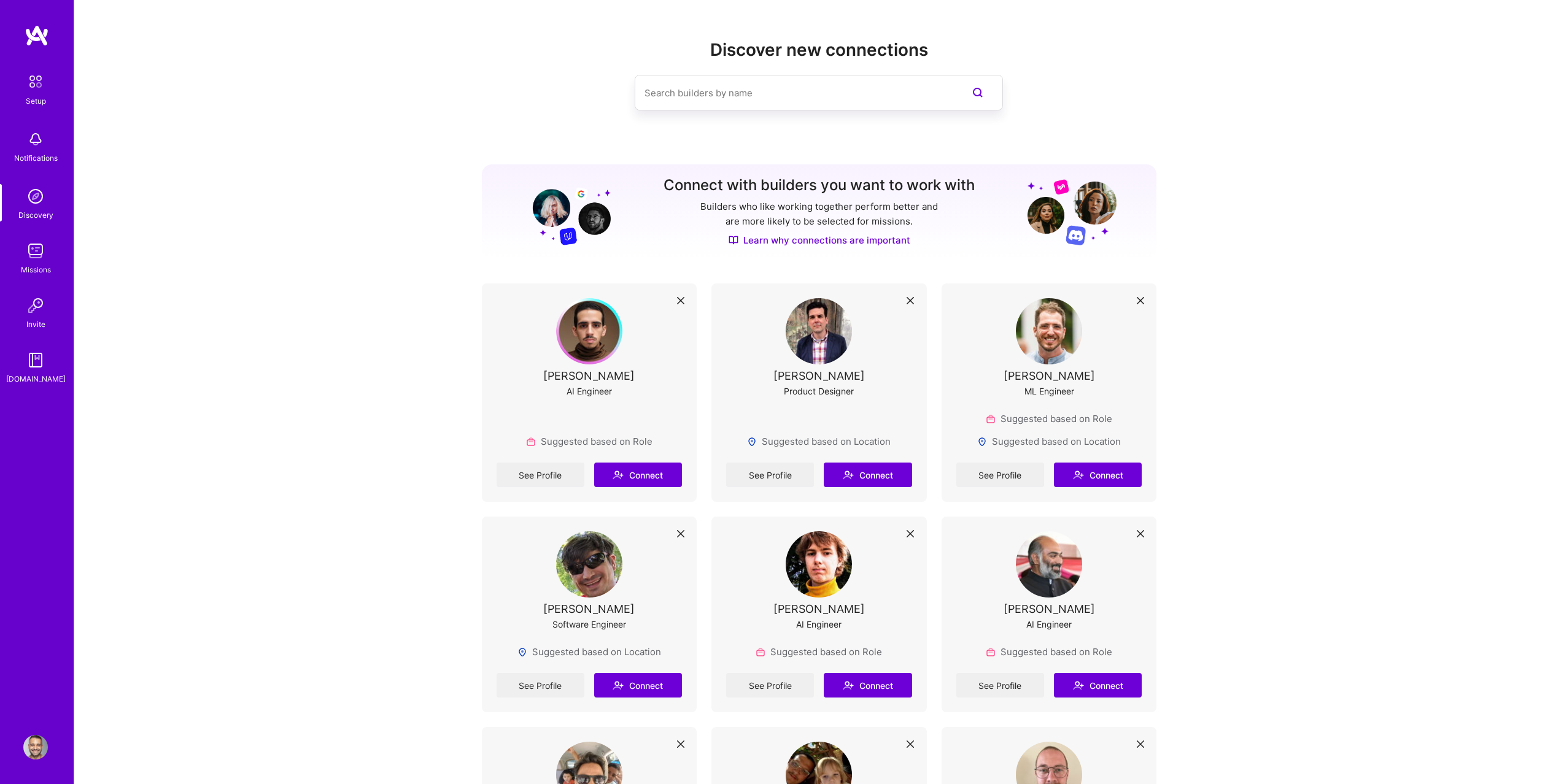
click at [35, 142] on img at bounding box center [36, 139] width 25 height 25
click at [54, 240] on link "Missions" at bounding box center [36, 257] width 76 height 37
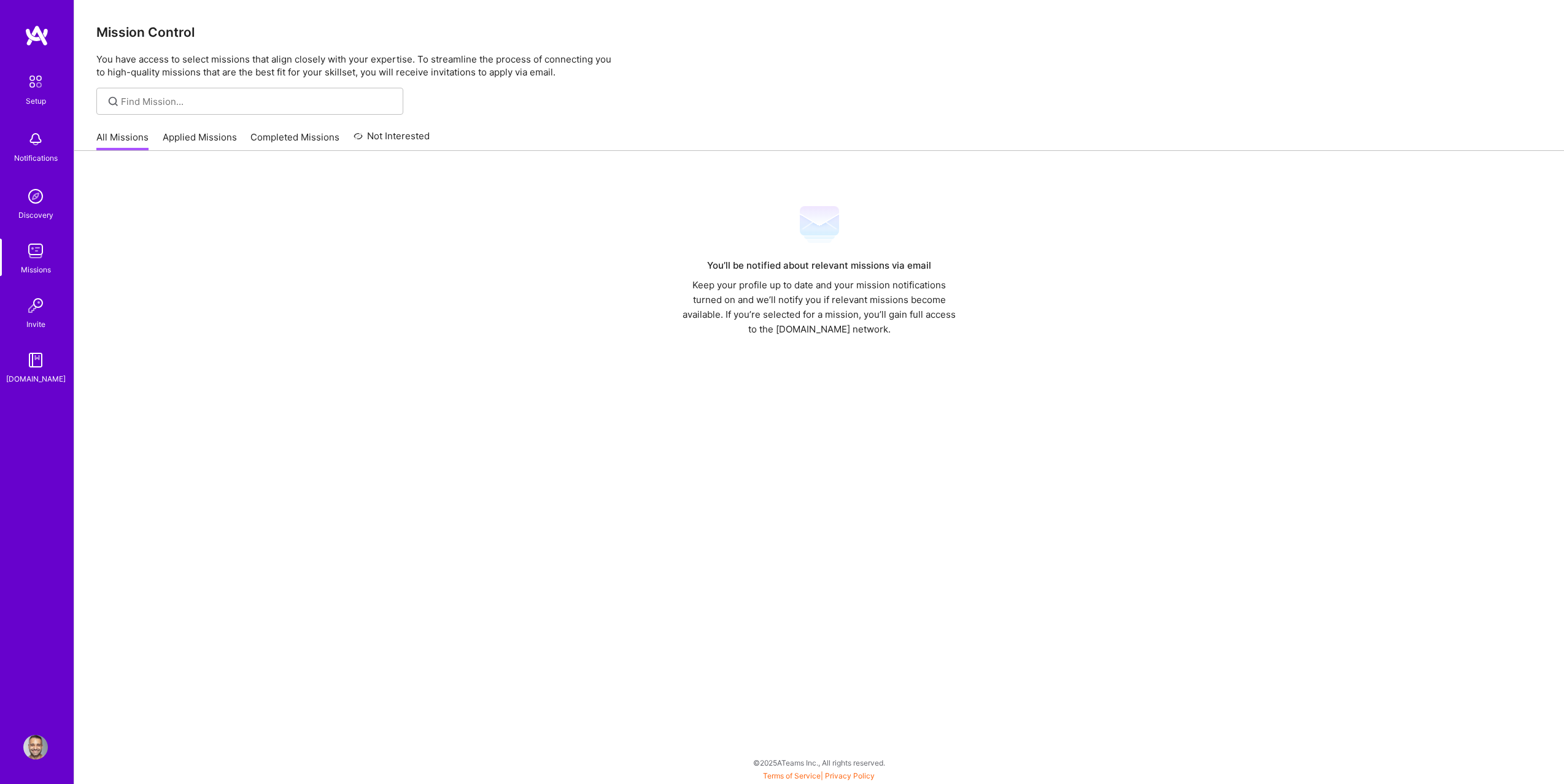
click at [176, 142] on link "Applied Missions" at bounding box center [199, 141] width 74 height 20
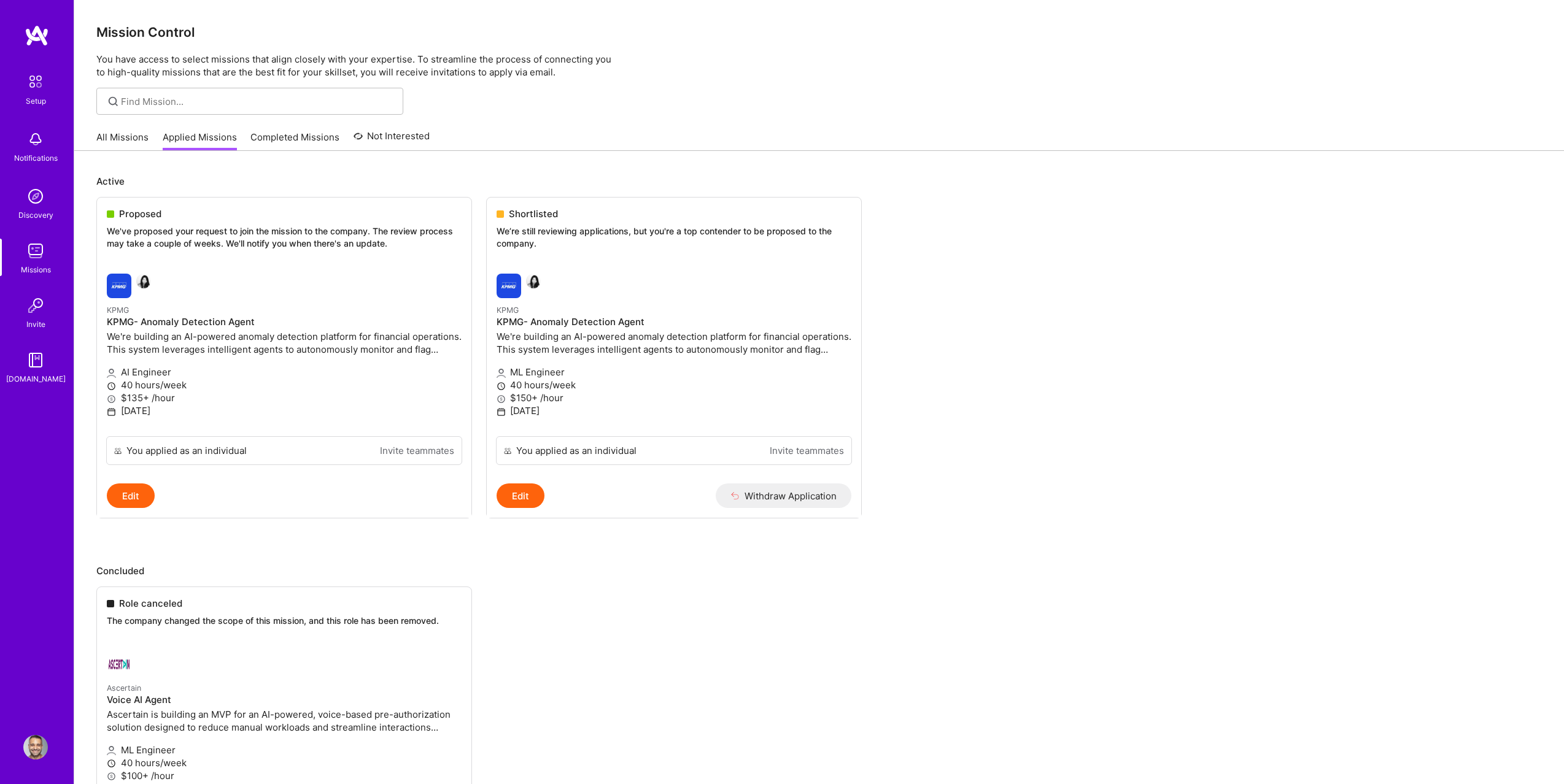
click at [19, 160] on div "Notifications" at bounding box center [36, 158] width 44 height 13
click at [38, 206] on img at bounding box center [36, 196] width 25 height 25
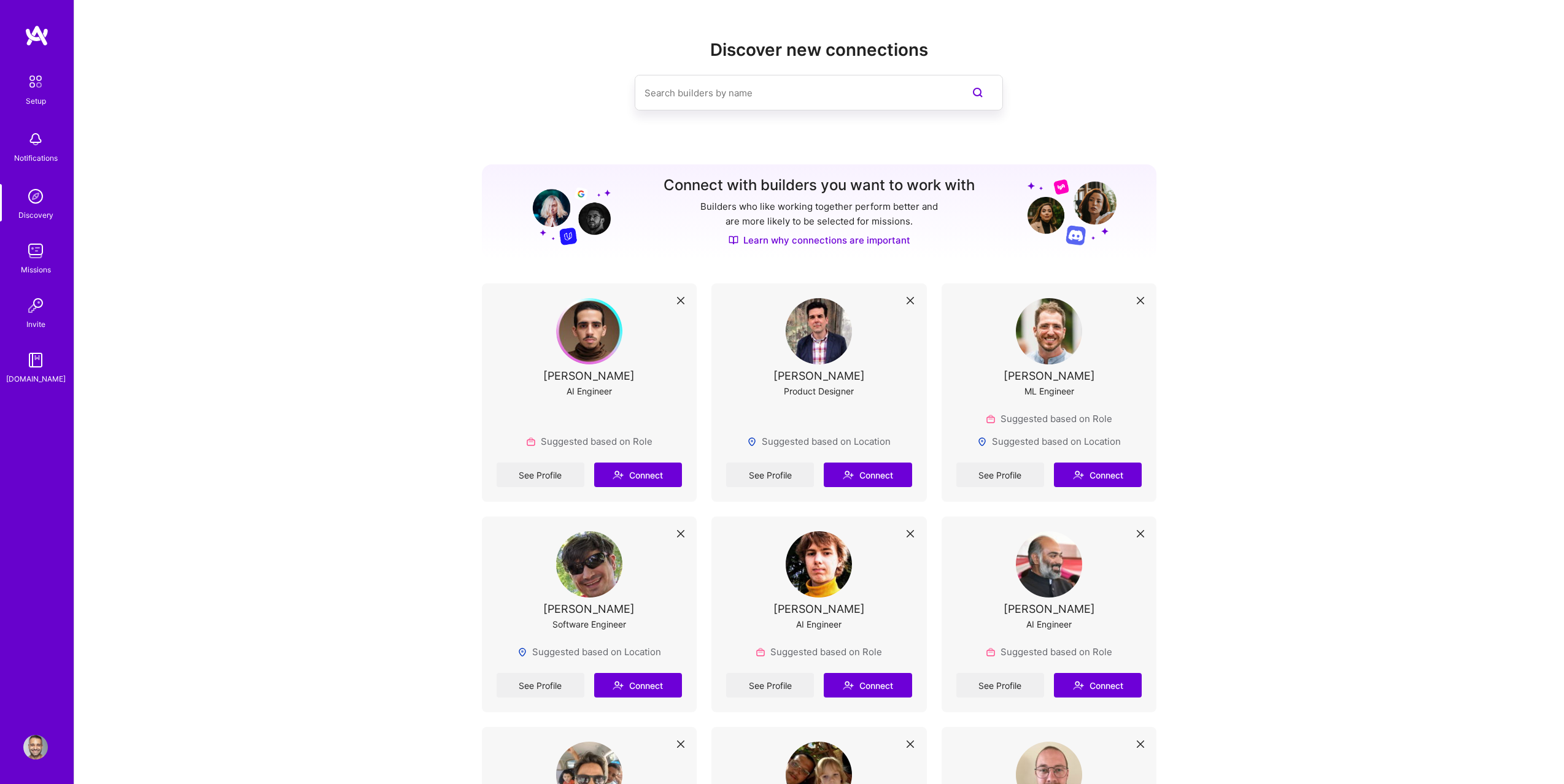
click at [38, 88] on img at bounding box center [36, 82] width 26 height 26
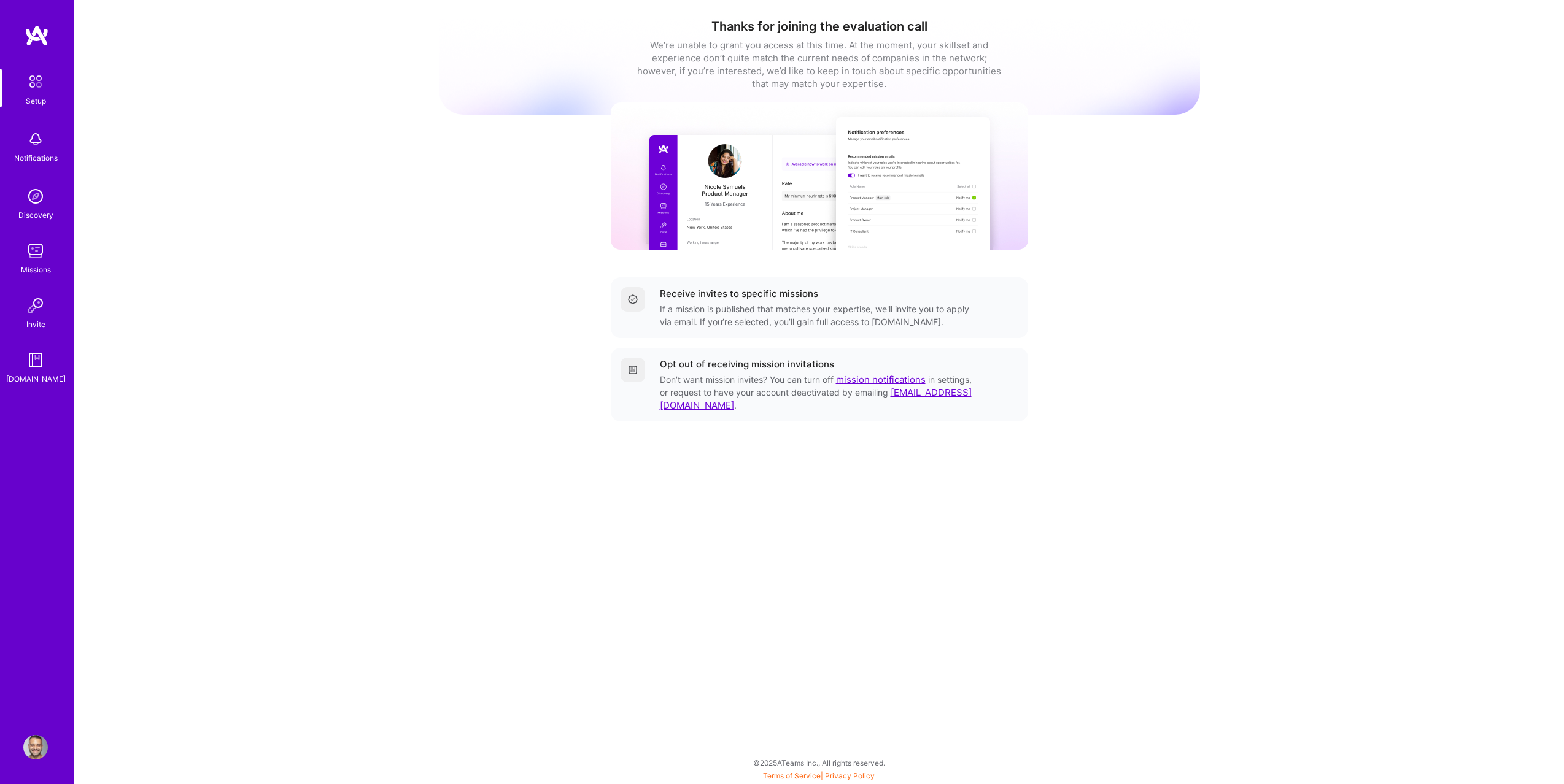
click at [17, 745] on div "Setup Notifications Discovery Missions Invite [DOMAIN_NAME] Profile" at bounding box center [37, 392] width 74 height 784
click at [32, 749] on img at bounding box center [36, 747] width 25 height 25
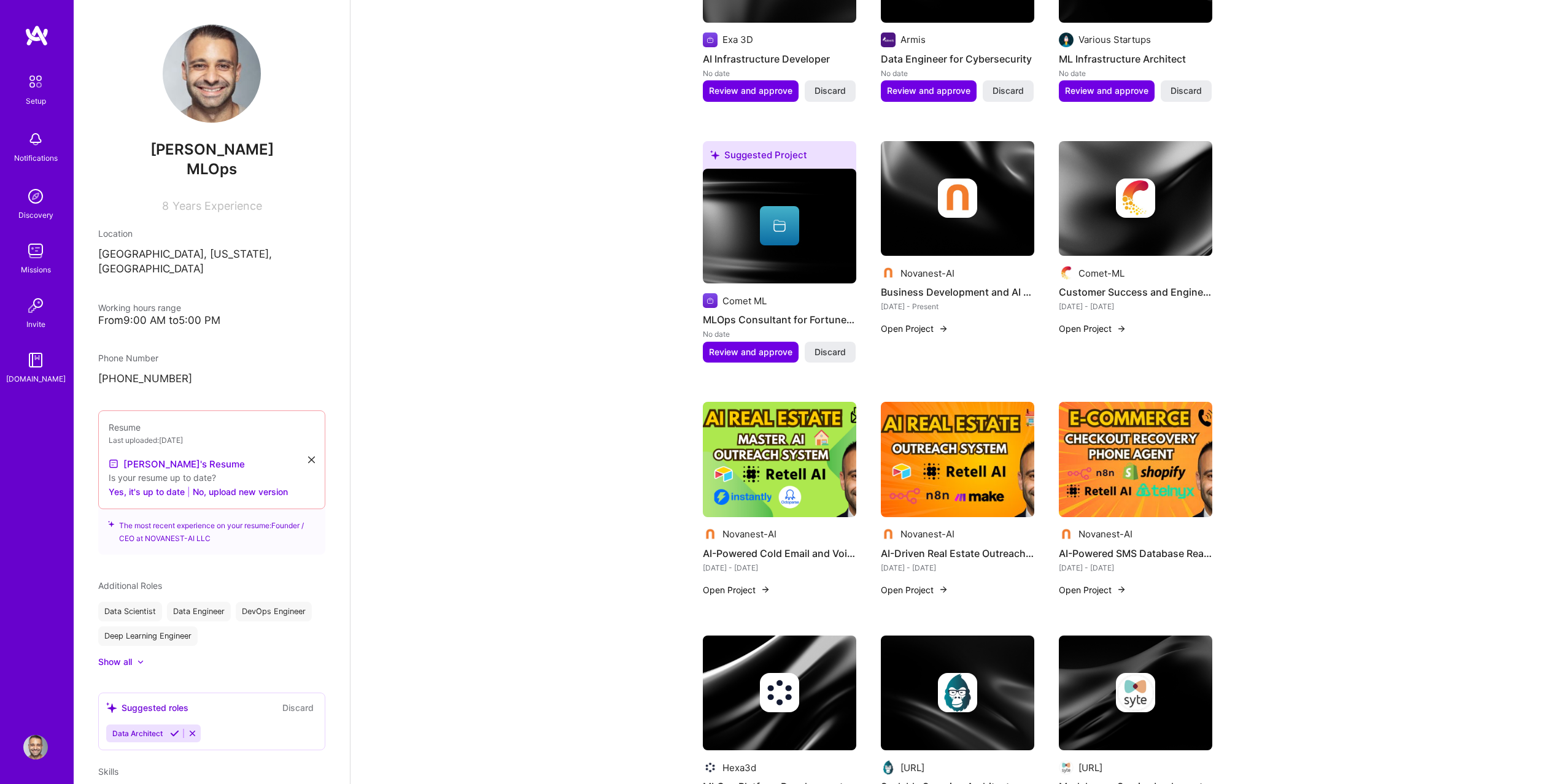
scroll to position [383, 0]
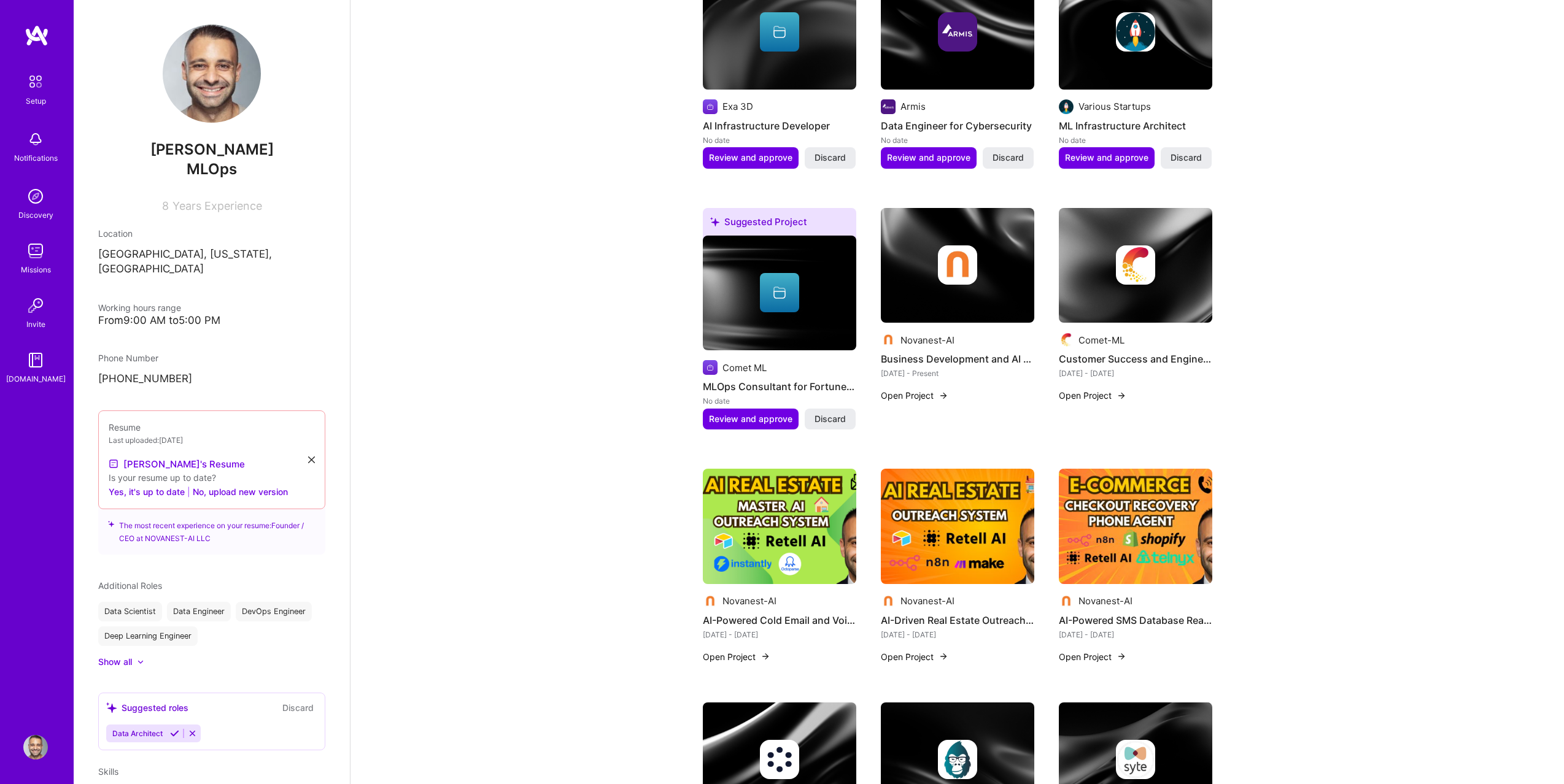
click at [804, 528] on img at bounding box center [780, 527] width 154 height 116
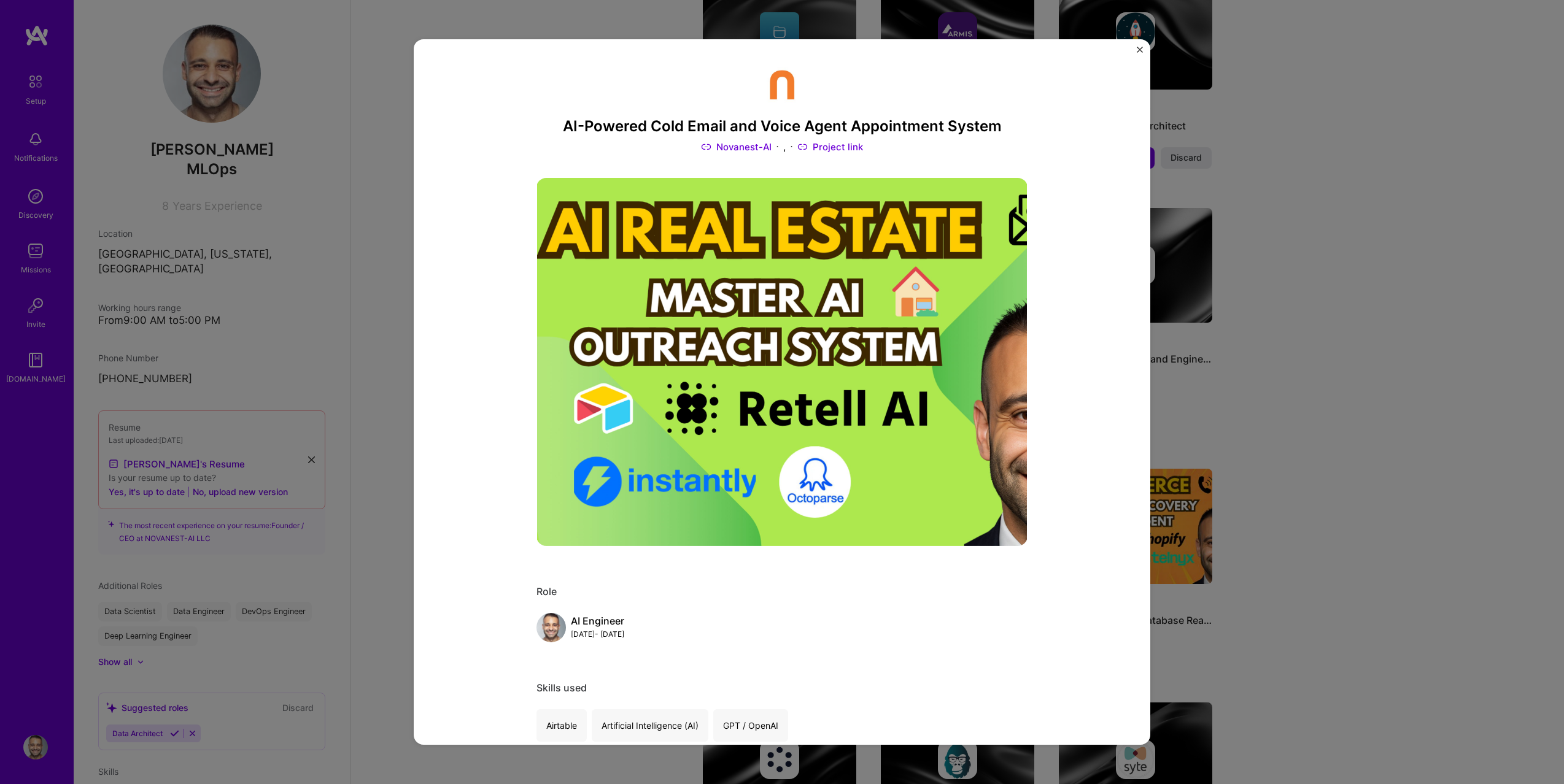
click at [728, 119] on h3 "AI-Powered Cold Email and Voice Agent Appointment System" at bounding box center [782, 127] width 491 height 18
copy h3 "AI-Powered Cold Email and Voice Agent Appointment System"
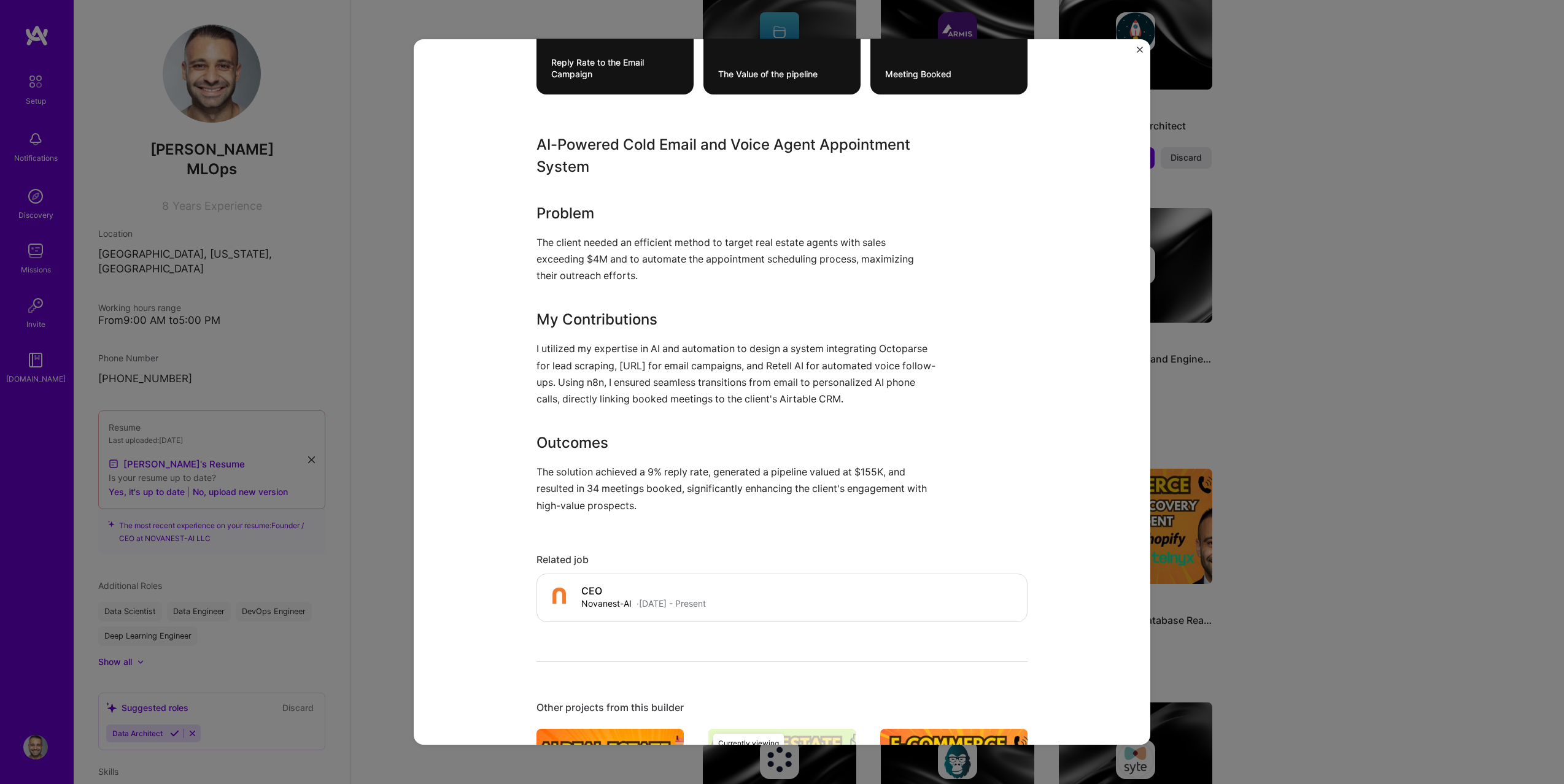
scroll to position [881, 0]
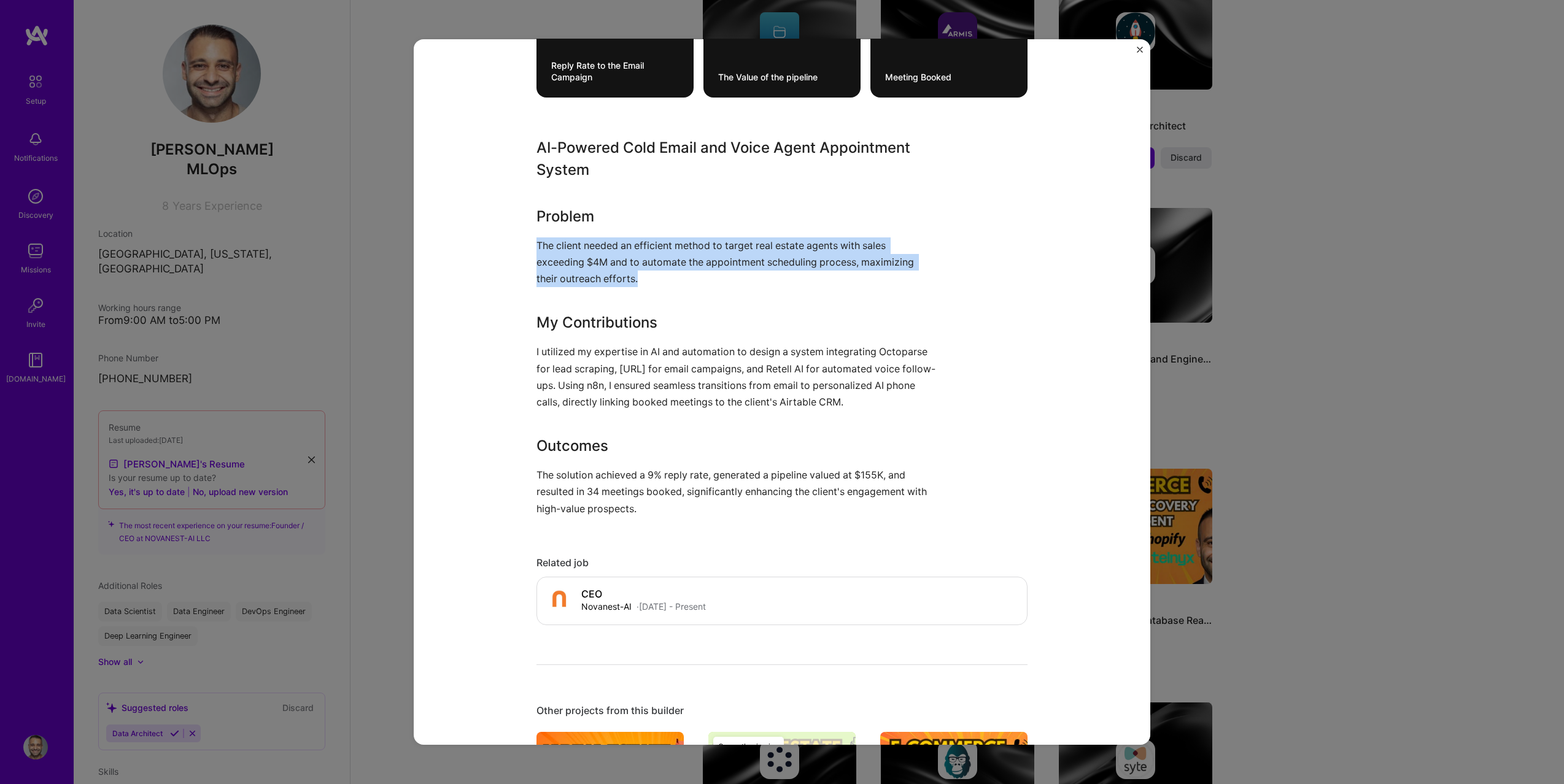
drag, startPoint x: 530, startPoint y: 245, endPoint x: 678, endPoint y: 279, distance: 151.9
click at [678, 279] on div "AI-Powered Cold Email and Voice Agent Appointment System Novanest-AI , Project …" at bounding box center [782, 392] width 736 height 706
copy p "The client needed an efficient method to target real estate agents with sales e…"
drag, startPoint x: 536, startPoint y: 348, endPoint x: 879, endPoint y: 399, distance: 346.8
click at [879, 399] on p "I utilized my expertise in AI and automation to design a system integrating Oct…" at bounding box center [736, 377] width 399 height 67
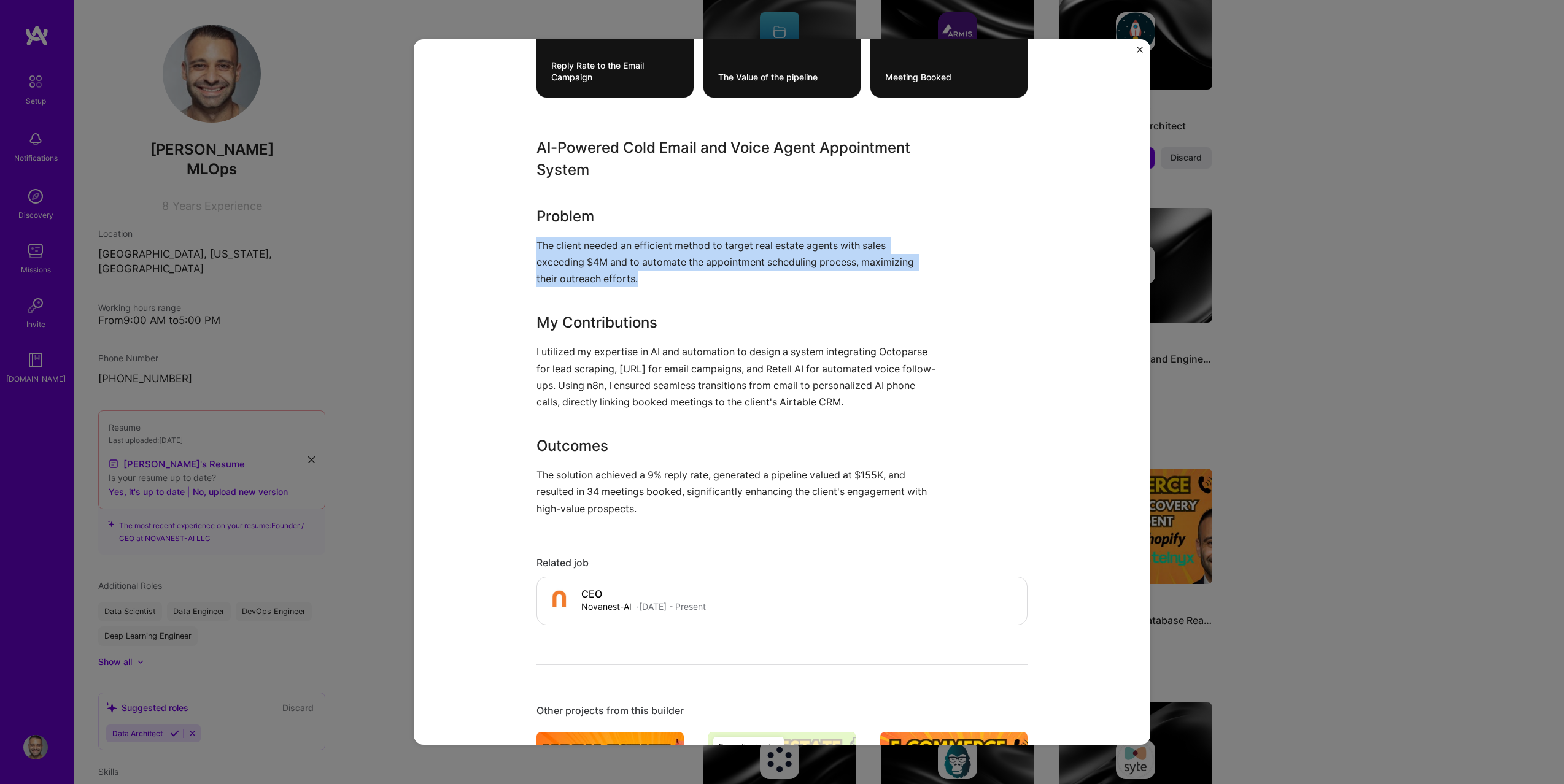
copy p "I utilized my expertise in AI and automation to design a system integrating Oct…"
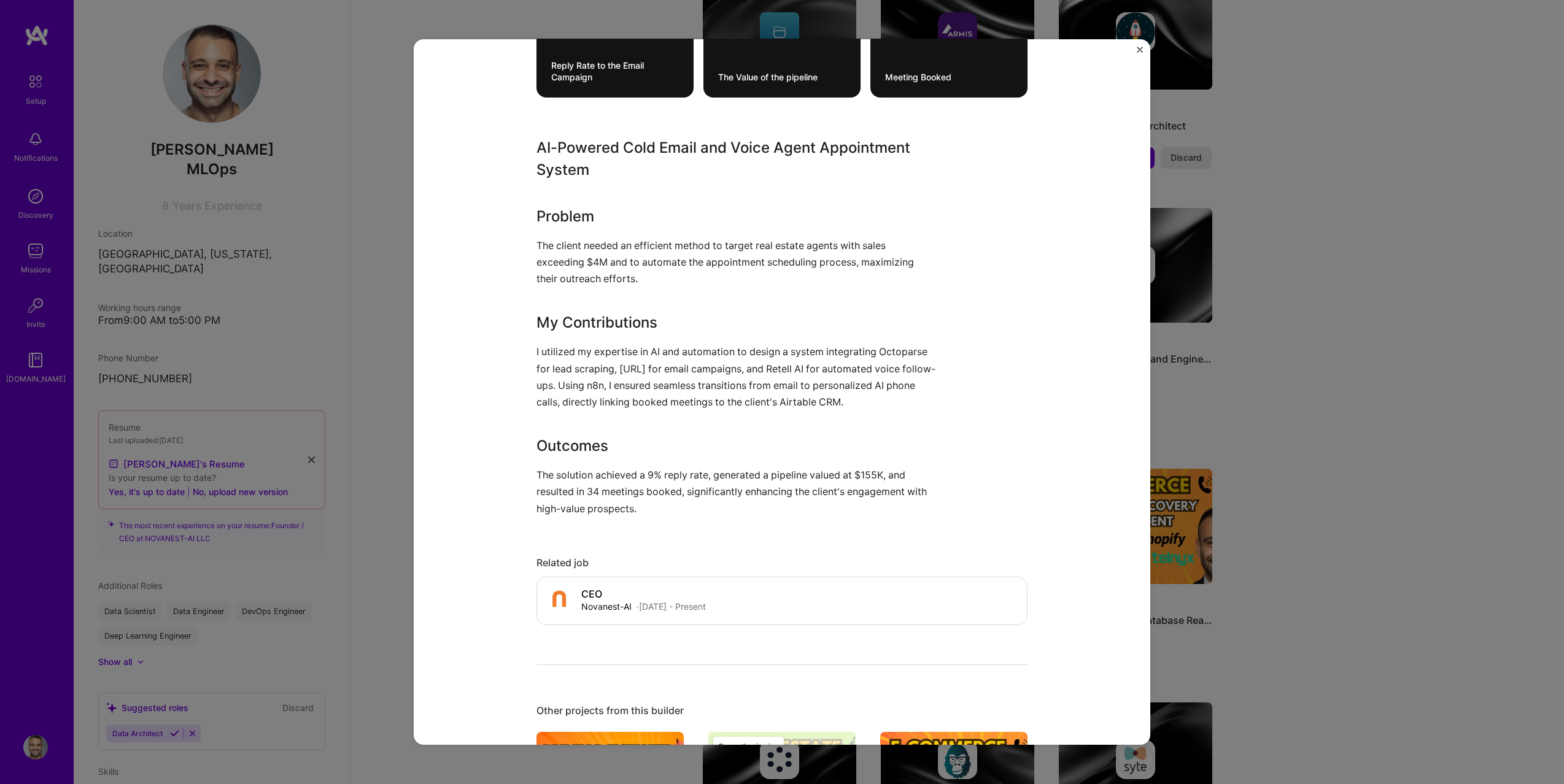
click at [538, 475] on p "The solution achieved a 9% reply rate, generated a pipeline valued at $155K, an…" at bounding box center [736, 492] width 399 height 50
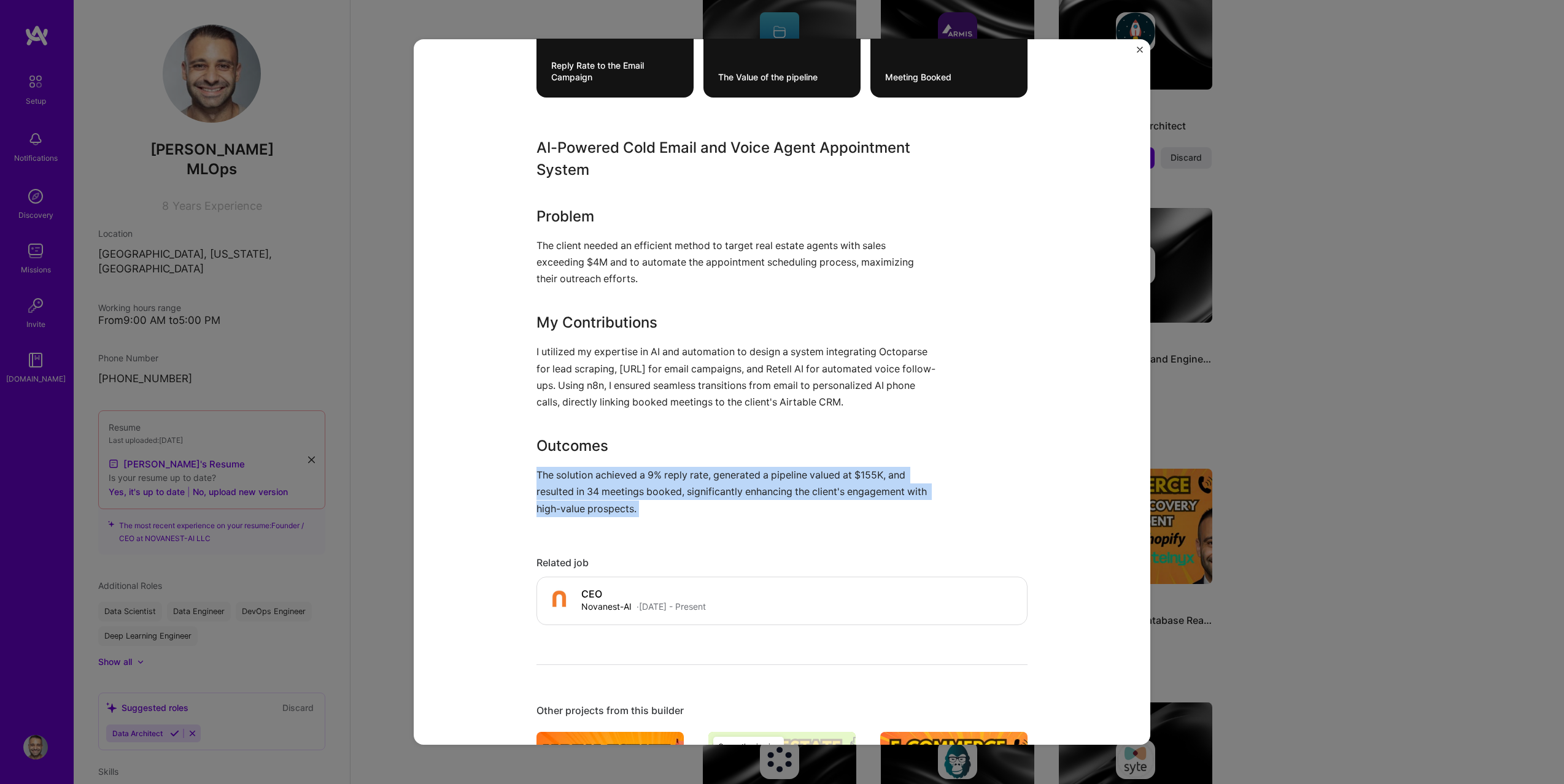
drag, startPoint x: 538, startPoint y: 475, endPoint x: 638, endPoint y: 513, distance: 107.0
click at [638, 513] on p "The solution achieved a 9% reply rate, generated a pipeline valued at $155K, an…" at bounding box center [736, 492] width 399 height 50
copy p "The solution achieved a 9% reply rate, generated a pipeline valued at $155K, an…"
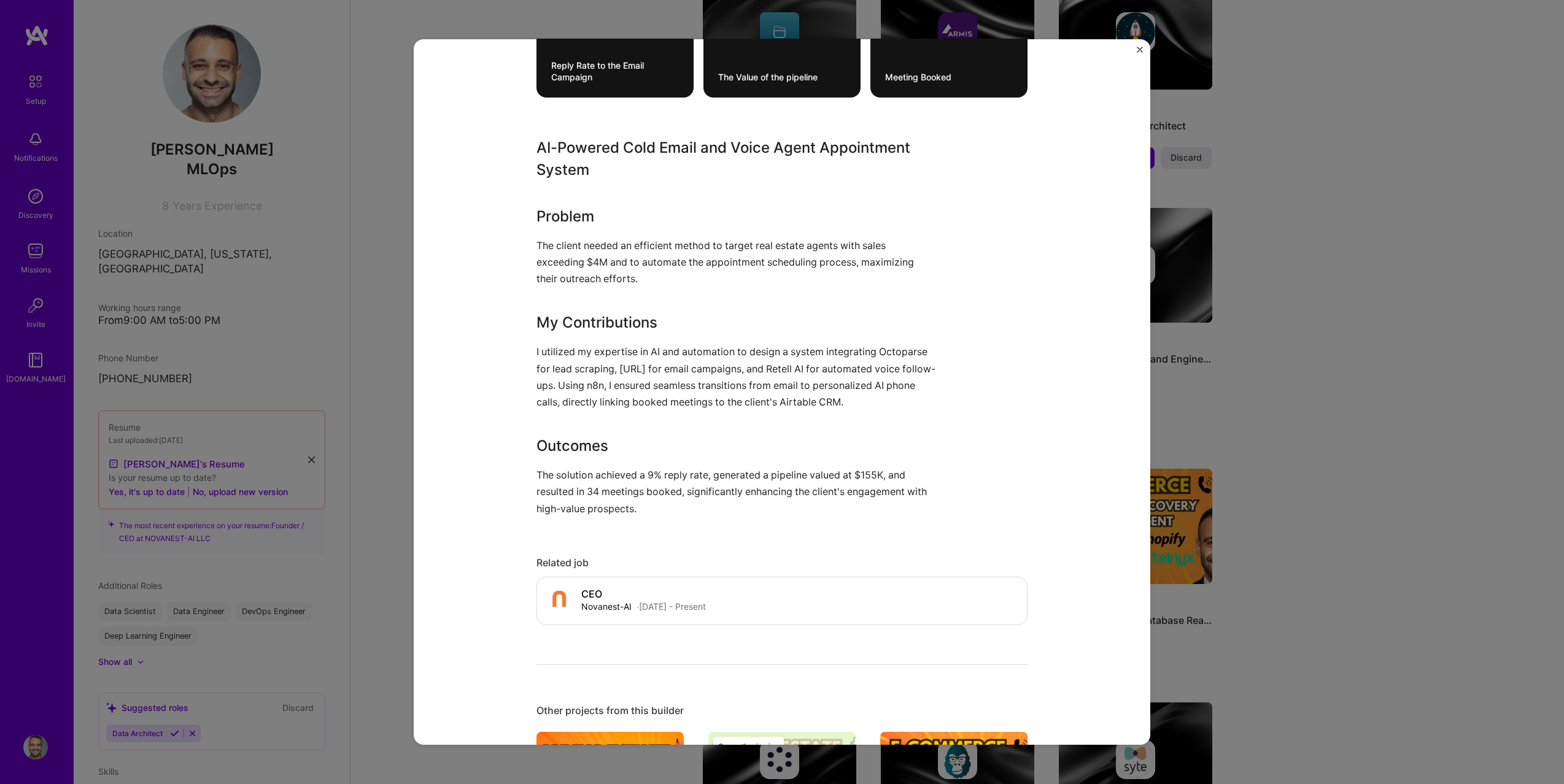
click at [1144, 51] on div "AI-Powered Cold Email and Voice Agent Appointment System Novanest-AI , Project …" at bounding box center [782, 392] width 736 height 706
click at [1139, 51] on img "Close" at bounding box center [1140, 50] width 6 height 6
